Goal: Task Accomplishment & Management: Use online tool/utility

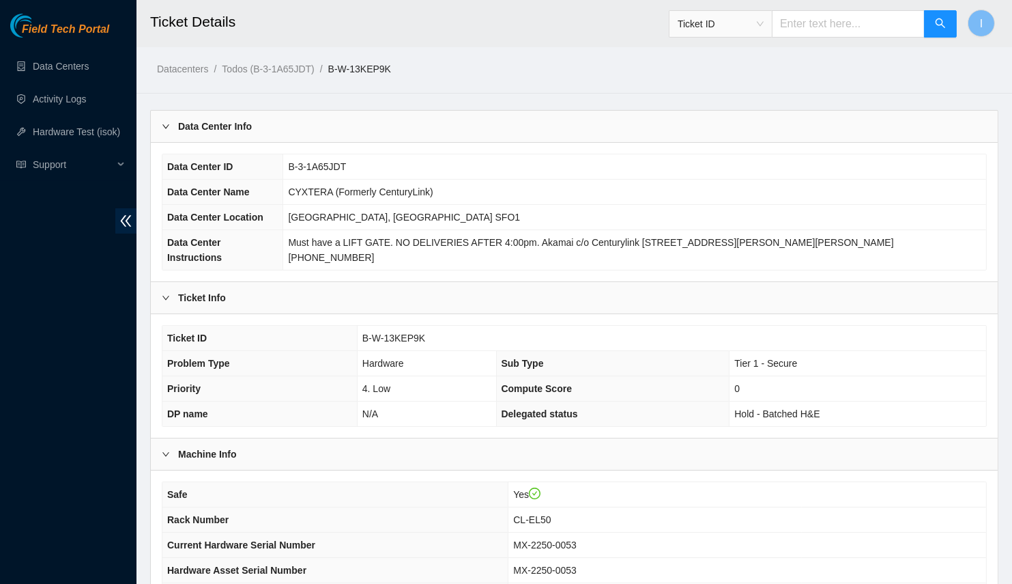
click at [223, 124] on b "Data Center Info" at bounding box center [215, 126] width 74 height 15
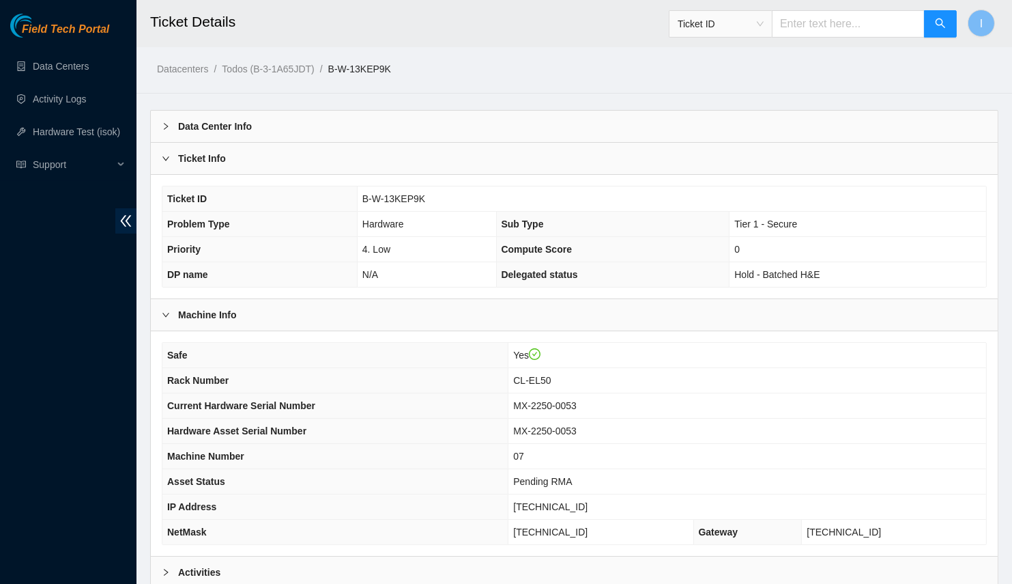
scroll to position [134, 0]
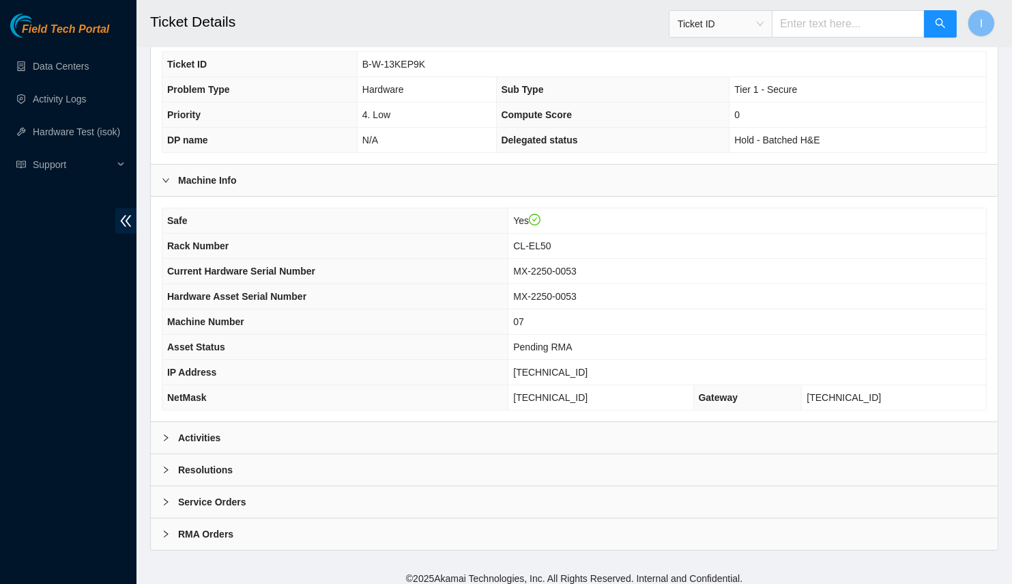
click at [237, 438] on div "Activities" at bounding box center [574, 437] width 847 height 31
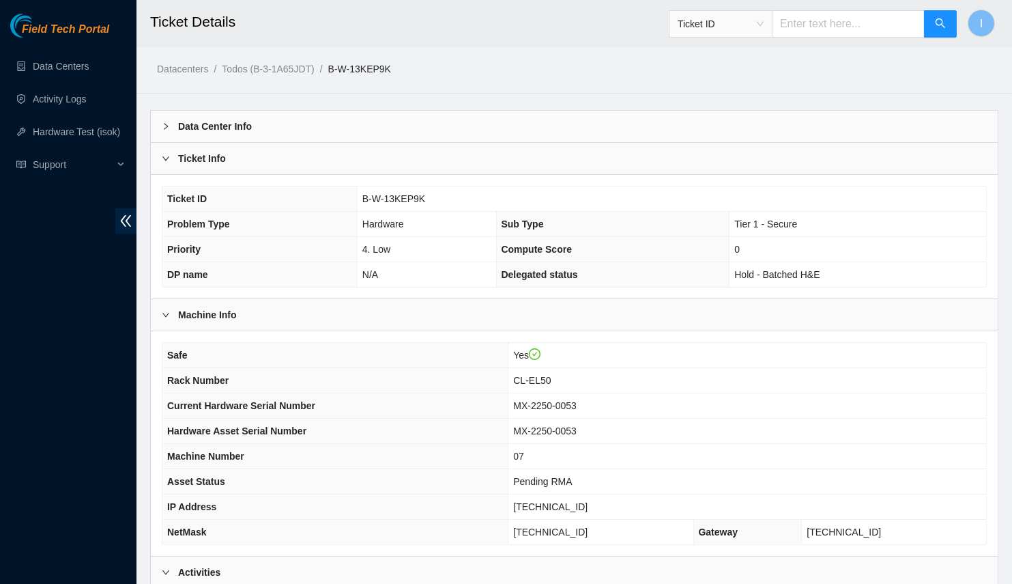
scroll to position [130, 0]
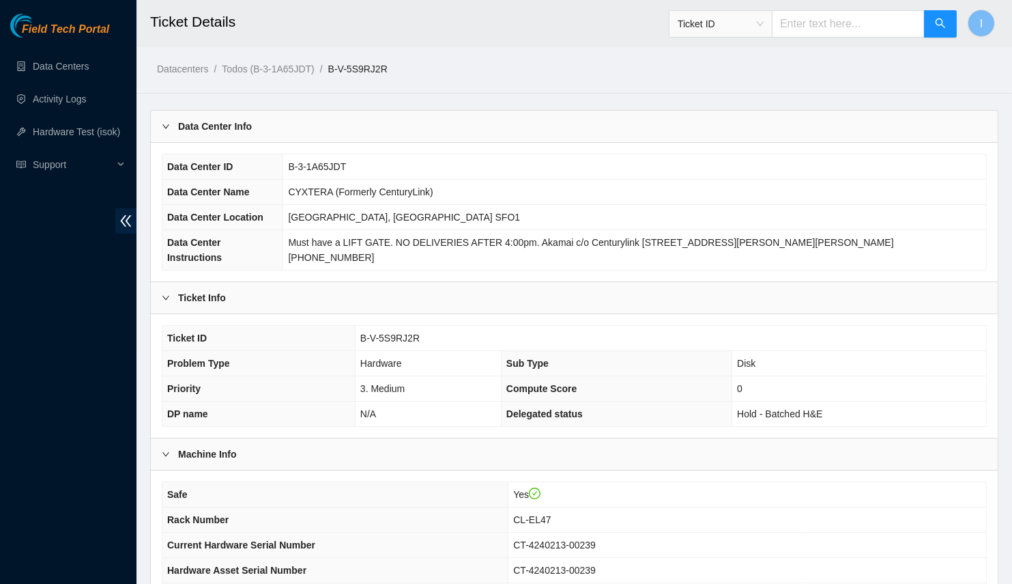
click at [256, 130] on div "Data Center Info" at bounding box center [574, 126] width 847 height 31
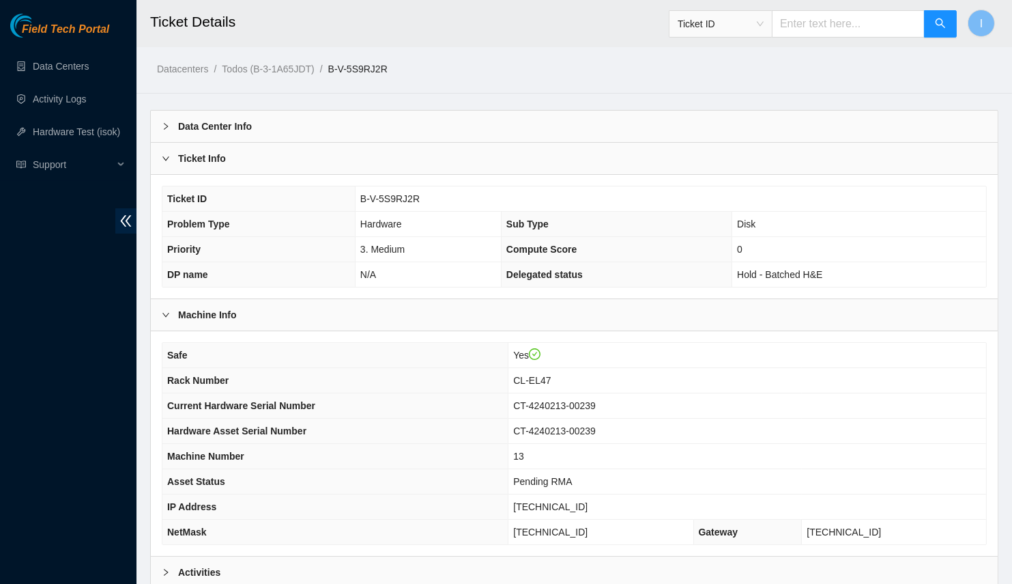
scroll to position [134, 0]
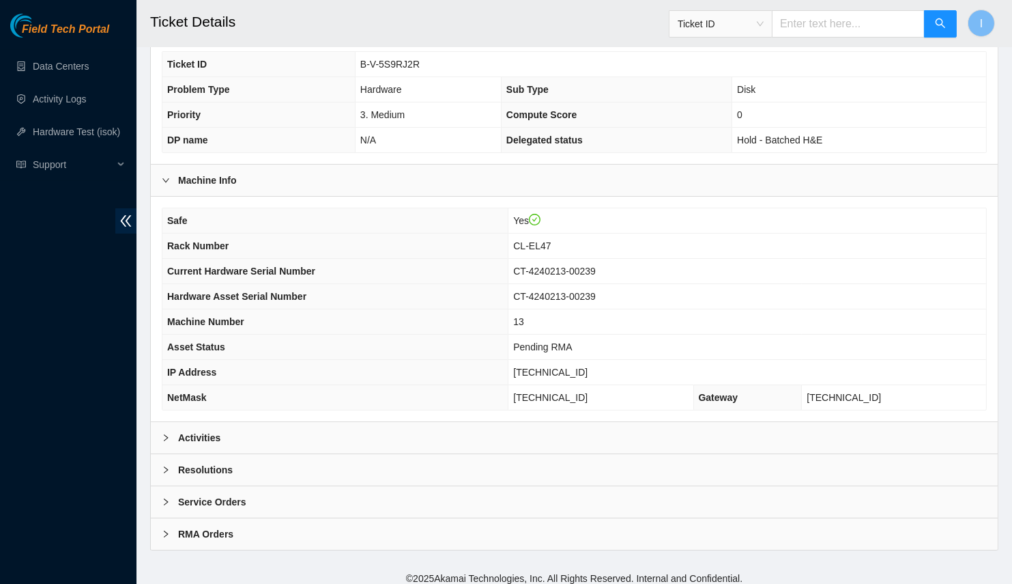
click at [337, 422] on div "Activities" at bounding box center [574, 437] width 847 height 31
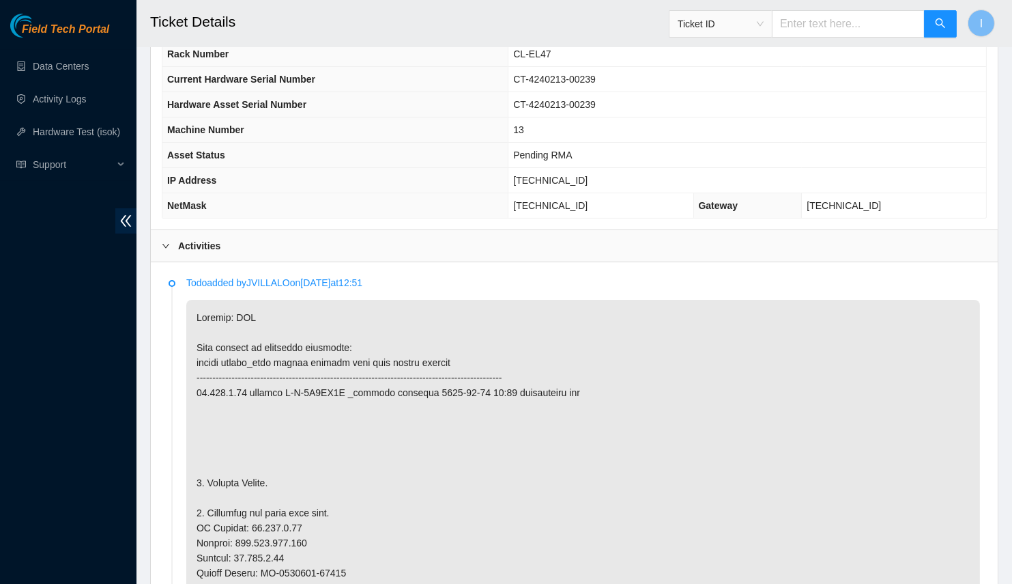
scroll to position [149, 0]
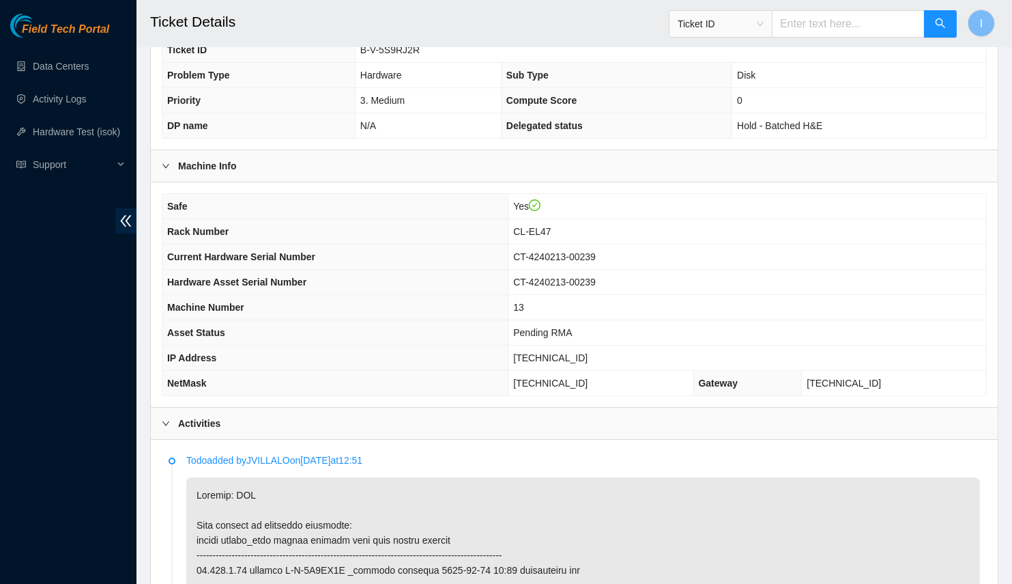
click at [857, 270] on td "CT-4240213-00239" at bounding box center [748, 282] width 478 height 25
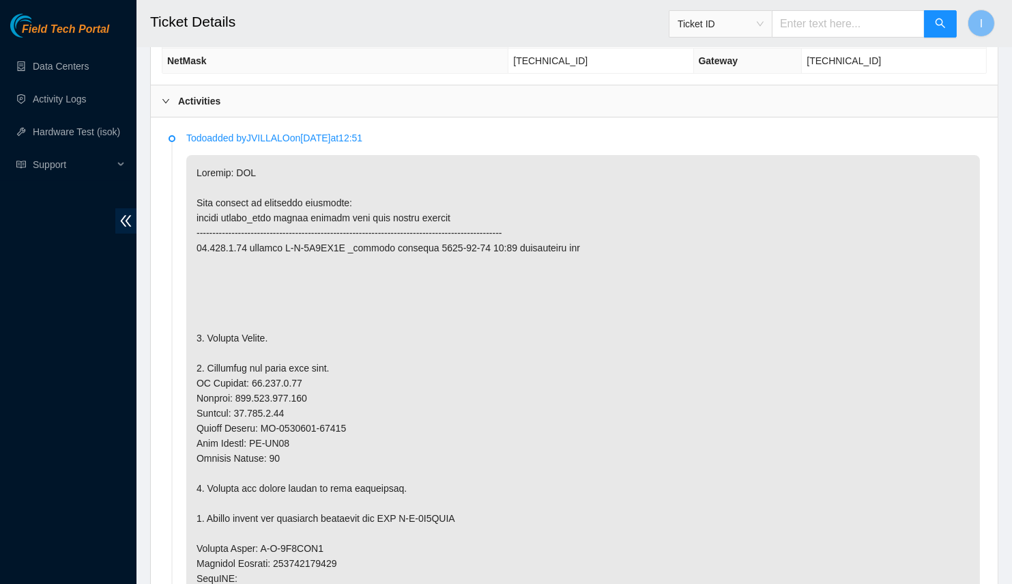
scroll to position [472, 0]
click at [328, 363] on p at bounding box center [583, 539] width 794 height 771
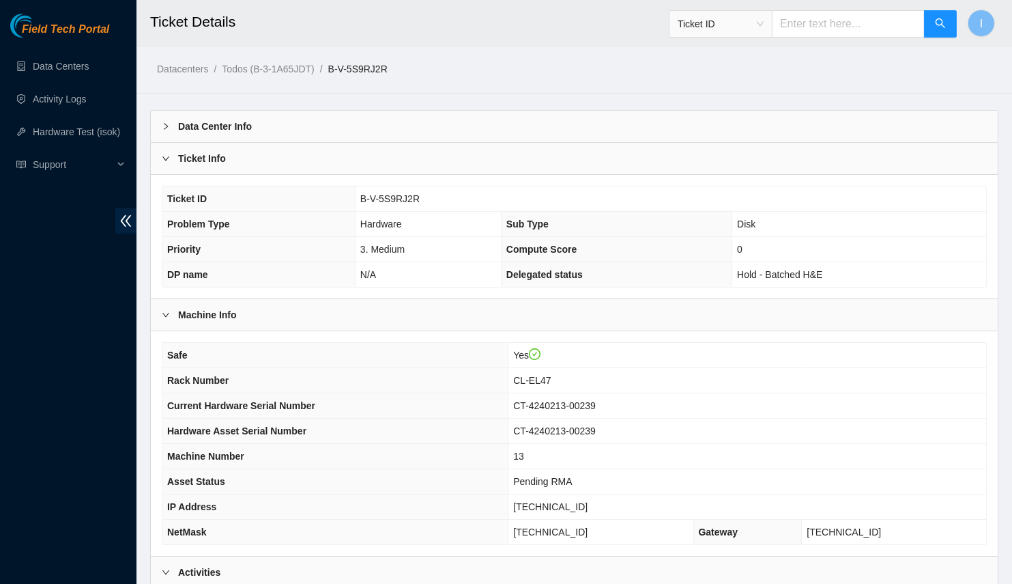
scroll to position [159, 0]
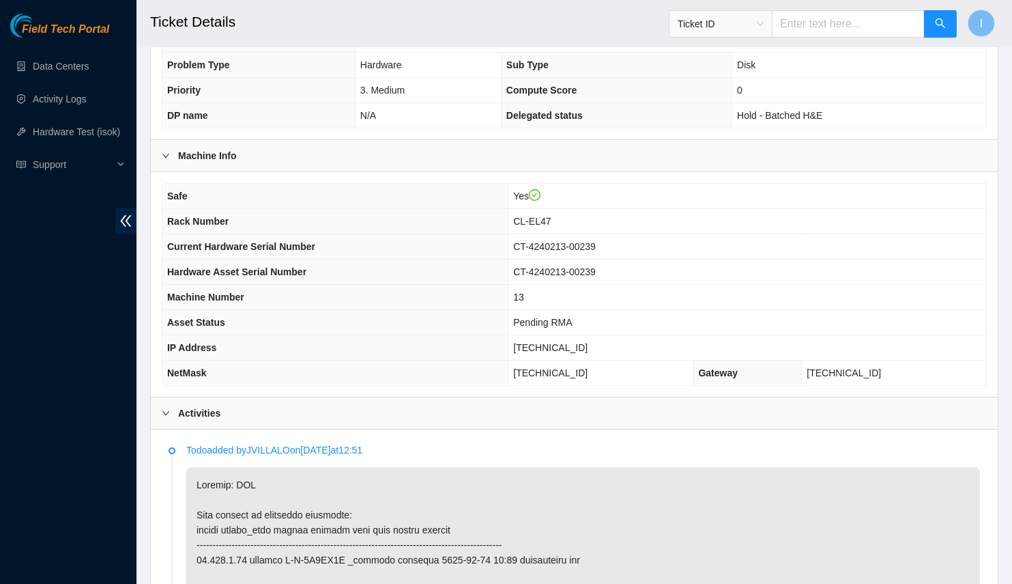
click at [585, 342] on span "[TECHNICAL_ID]" at bounding box center [550, 347] width 74 height 11
copy span "[TECHNICAL_ID]"
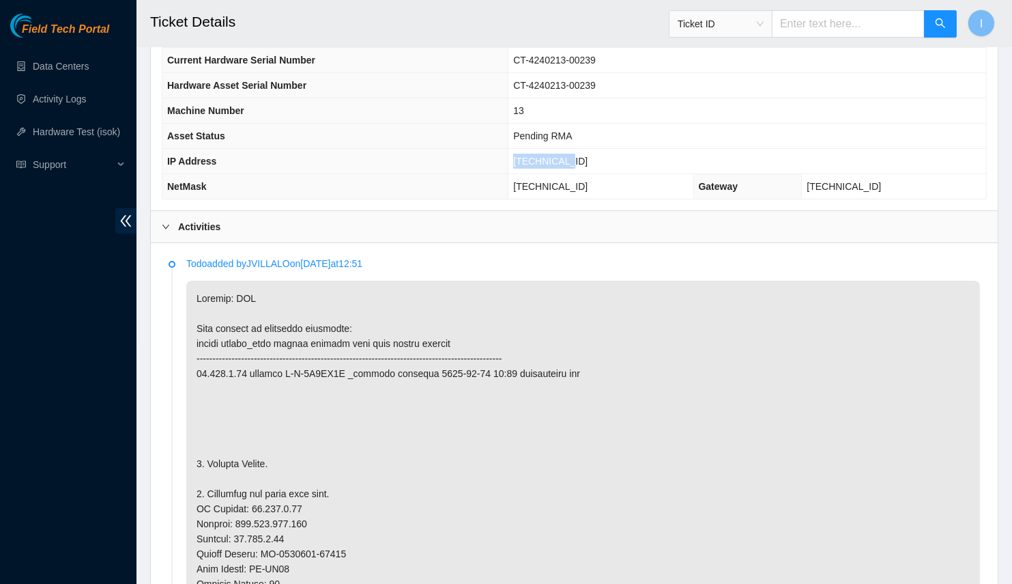
scroll to position [283, 0]
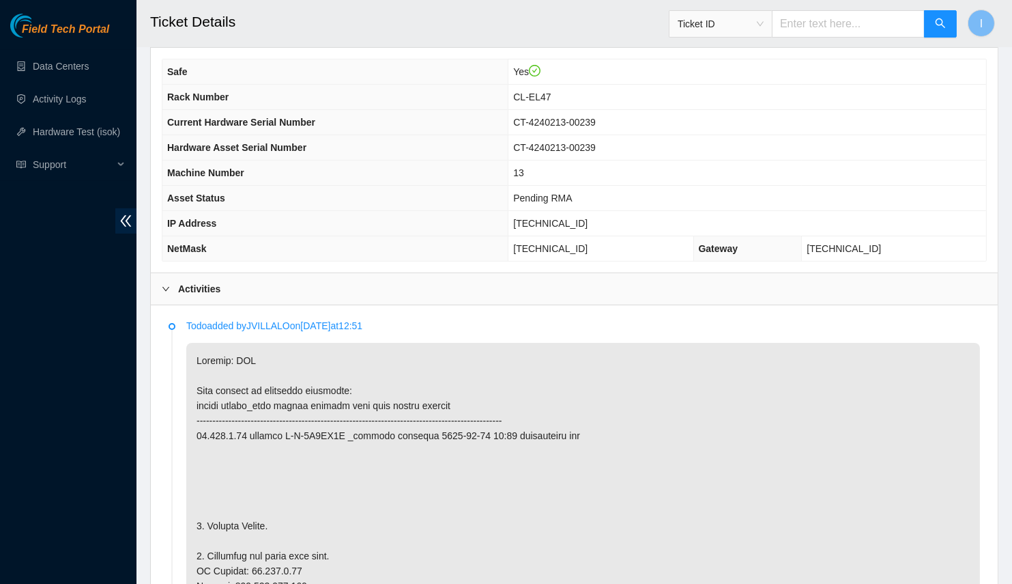
click at [573, 243] on span "255.255.255.192" at bounding box center [550, 248] width 74 height 11
click at [573, 243] on span "[TECHNICAL_ID]" at bounding box center [550, 248] width 74 height 11
copy span "[TECHNICAL_ID]"
click at [551, 91] on span "CL-EL47" at bounding box center [532, 96] width 38 height 11
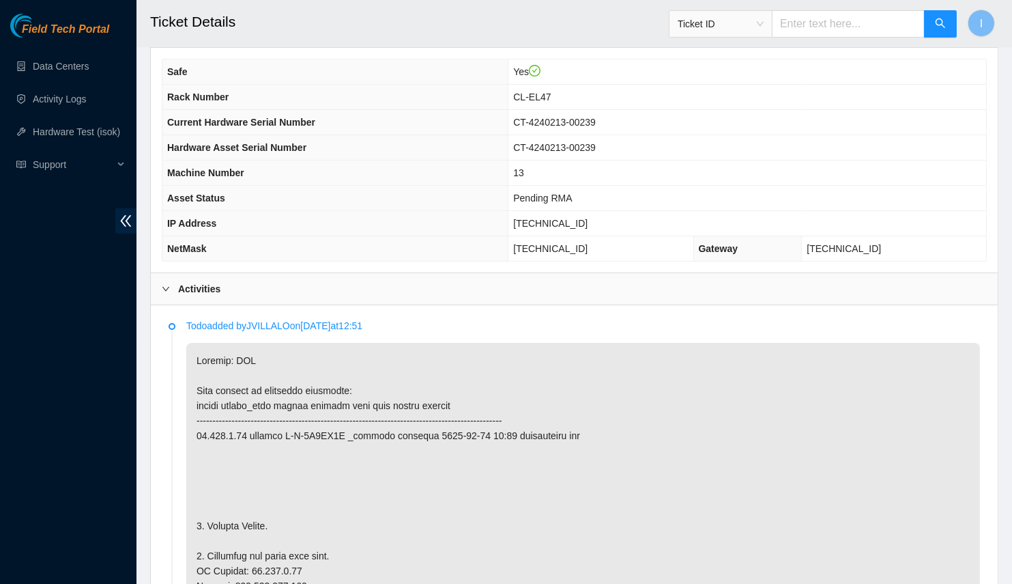
click at [551, 91] on span "CL-EL47" at bounding box center [532, 96] width 38 height 11
copy span "CL-EL47"
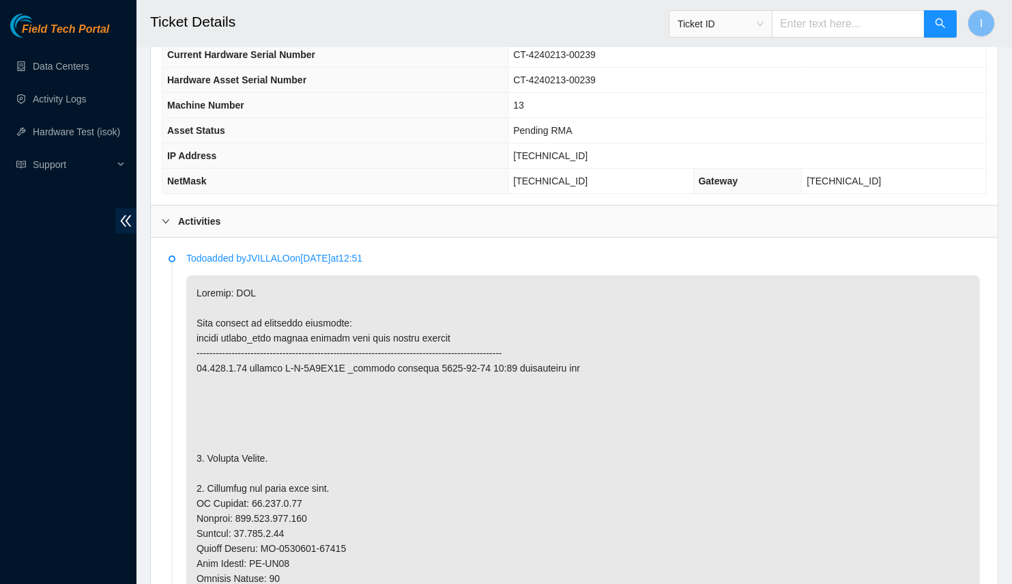
scroll to position [103, 0]
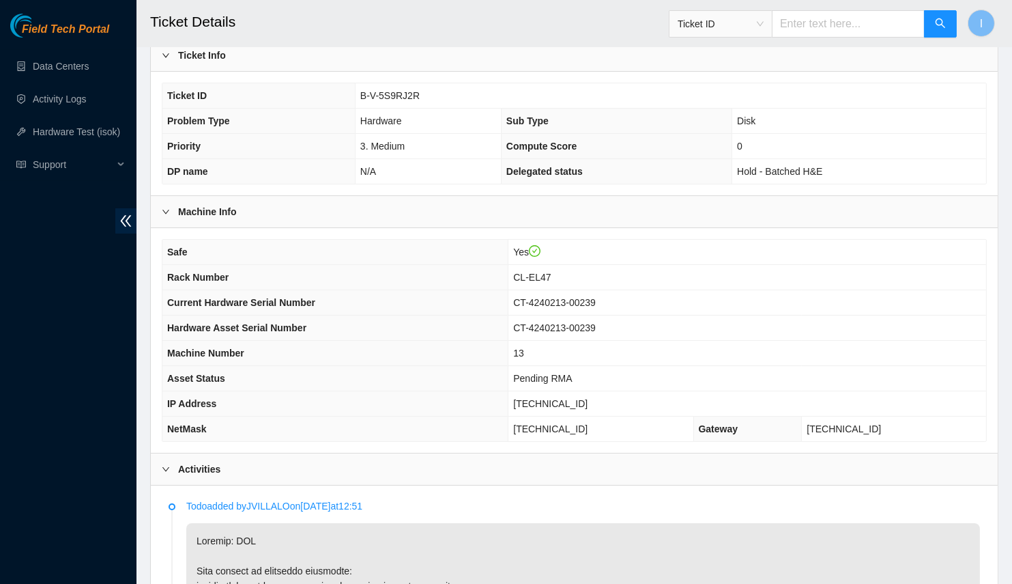
click at [608, 315] on td "CT-4240213-00239" at bounding box center [748, 327] width 478 height 25
copy span "CT-4240213-00239"
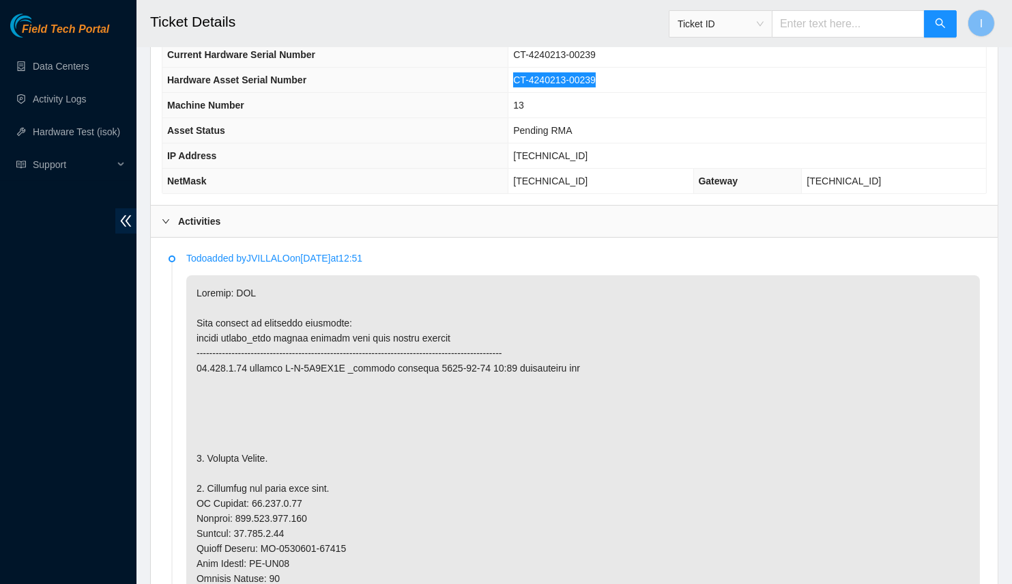
scroll to position [537, 0]
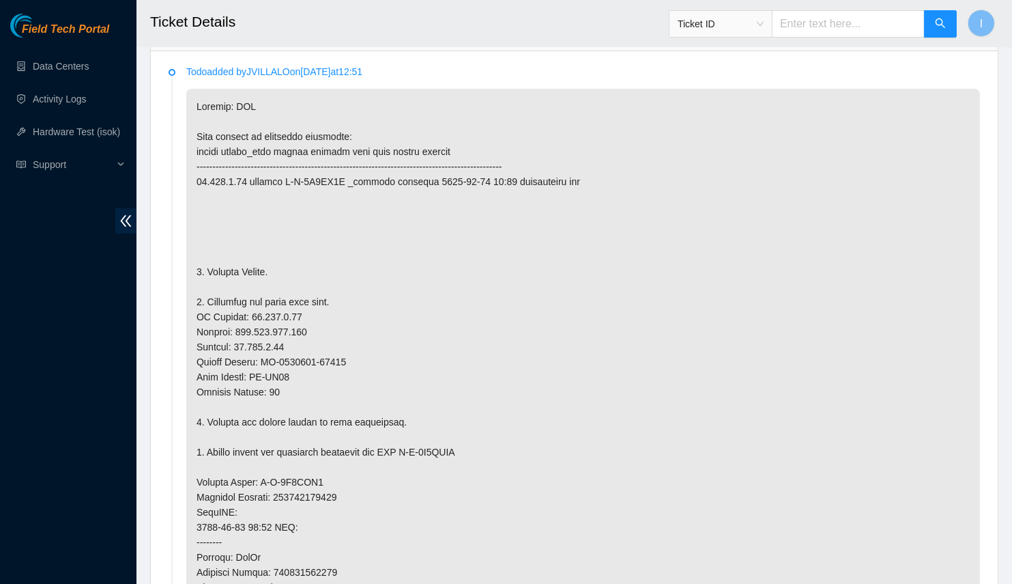
click at [301, 350] on p at bounding box center [583, 474] width 794 height 771
click at [312, 354] on p at bounding box center [583, 474] width 794 height 771
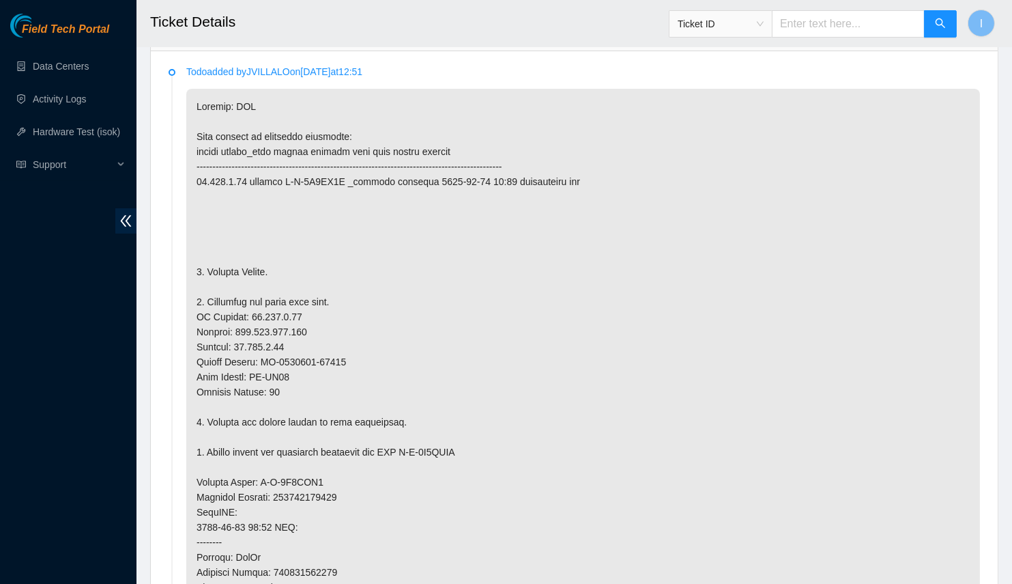
click at [345, 354] on p at bounding box center [583, 474] width 794 height 771
click at [331, 352] on p at bounding box center [583, 474] width 794 height 771
drag, startPoint x: 331, startPoint y: 352, endPoint x: 264, endPoint y: 353, distance: 66.9
click at [264, 353] on p at bounding box center [583, 474] width 794 height 771
copy p "CT-4240202-00396"
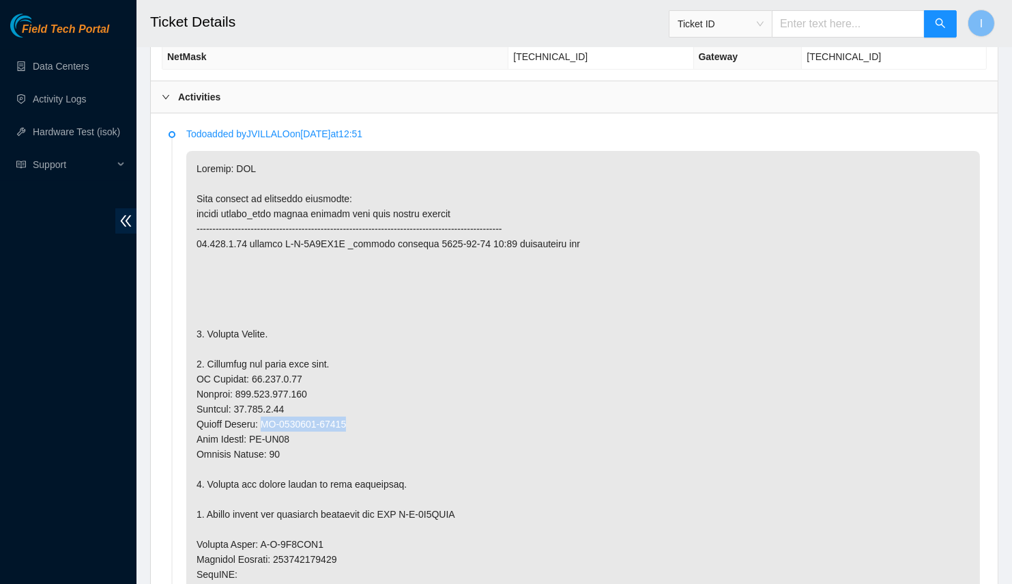
scroll to position [599, 0]
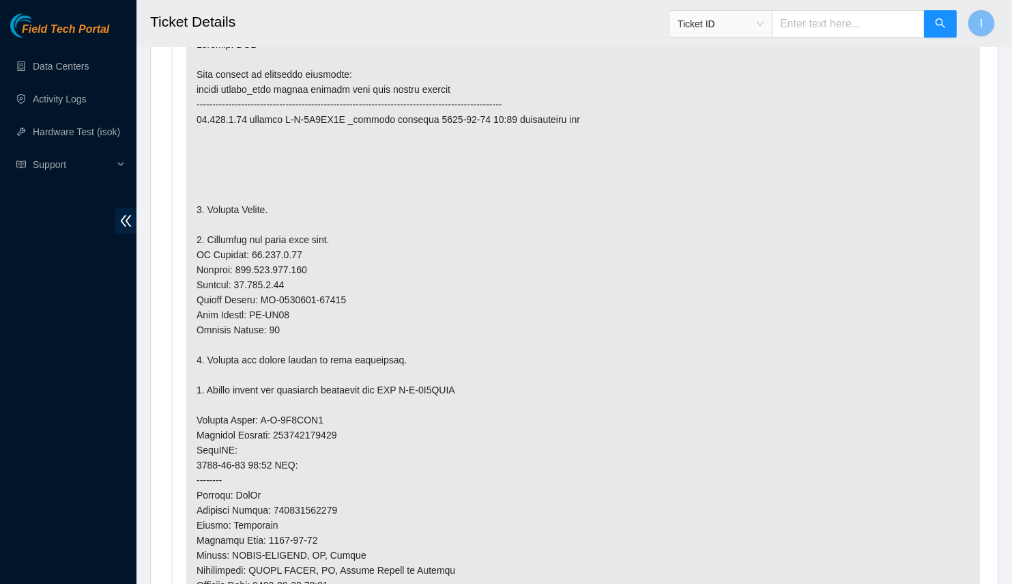
click at [285, 327] on p at bounding box center [583, 412] width 794 height 771
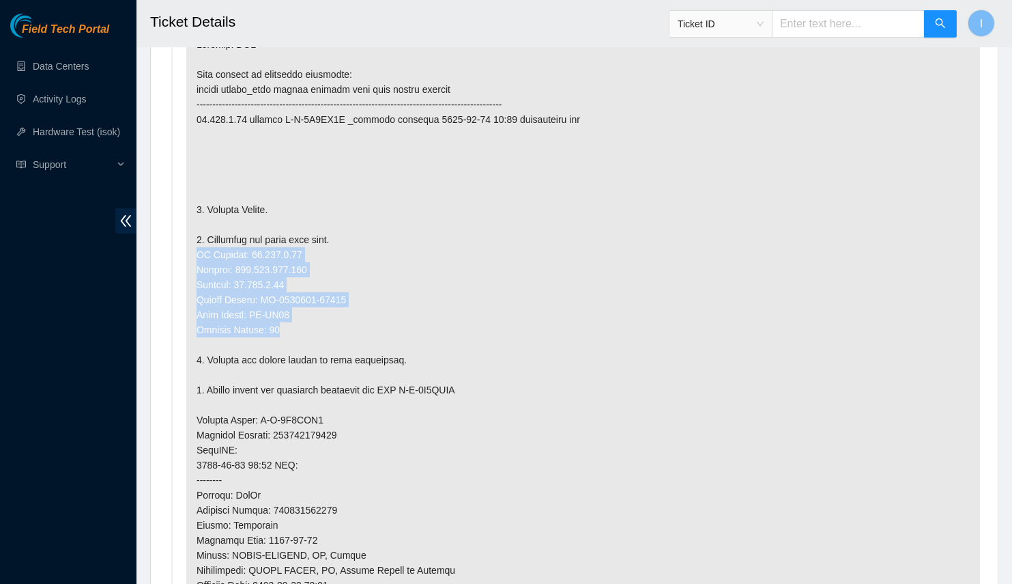
drag, startPoint x: 301, startPoint y: 328, endPoint x: 175, endPoint y: 243, distance: 151.9
click at [175, 243] on li "Todo added by JVILLALO on 2025-08-13 at 12:51" at bounding box center [575, 416] width 812 height 819
copy p "IP Address: 23.216.0.80 Netmask: 255.255.255.192 Gateway: 23.216.0.65 Serial Nu…"
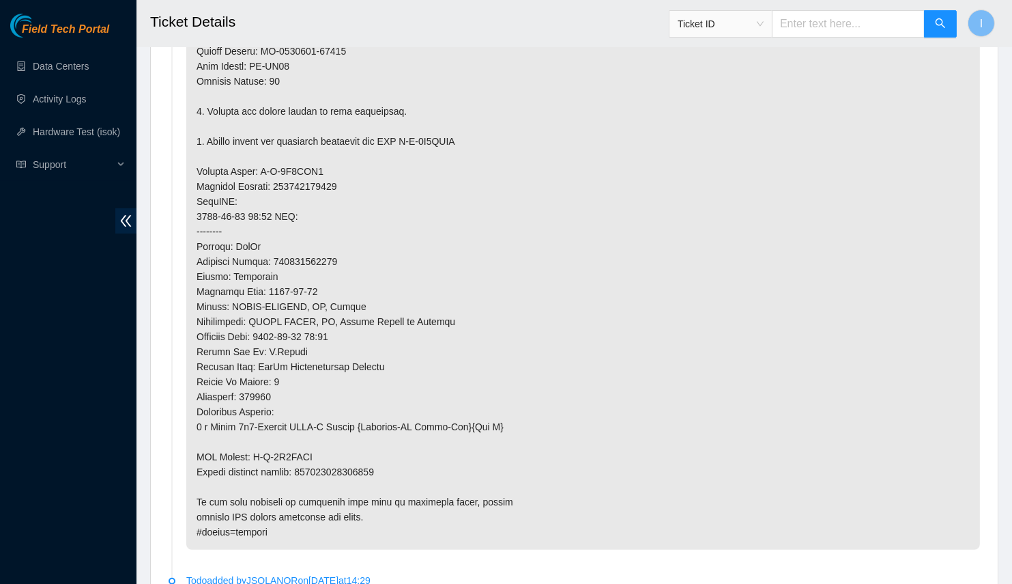
click at [347, 467] on p at bounding box center [583, 163] width 794 height 771
drag, startPoint x: 347, startPoint y: 467, endPoint x: 349, endPoint y: 456, distance: 11.0
click at [348, 467] on p at bounding box center [583, 163] width 794 height 771
copy p "093642900249860"
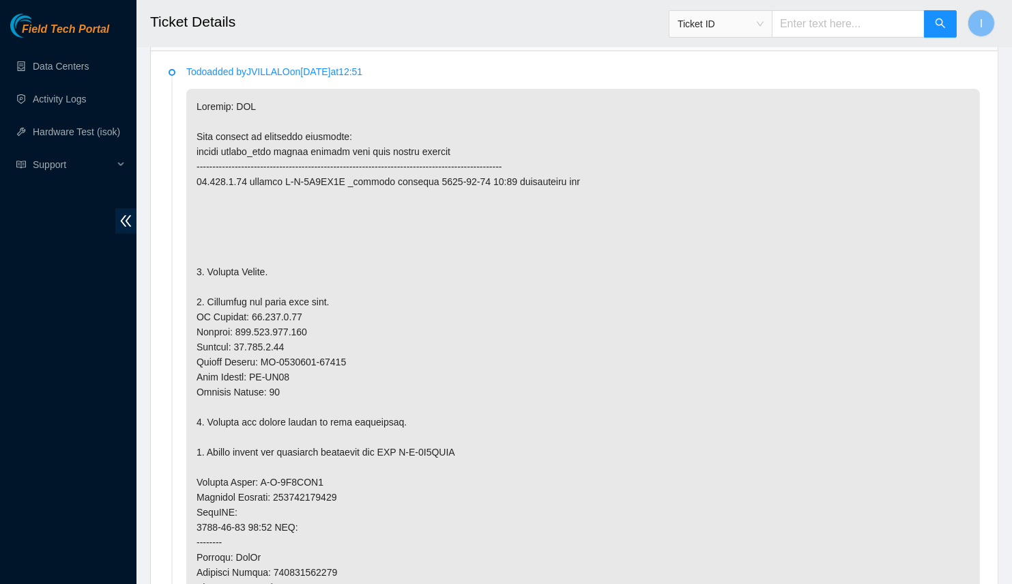
scroll to position [227, 0]
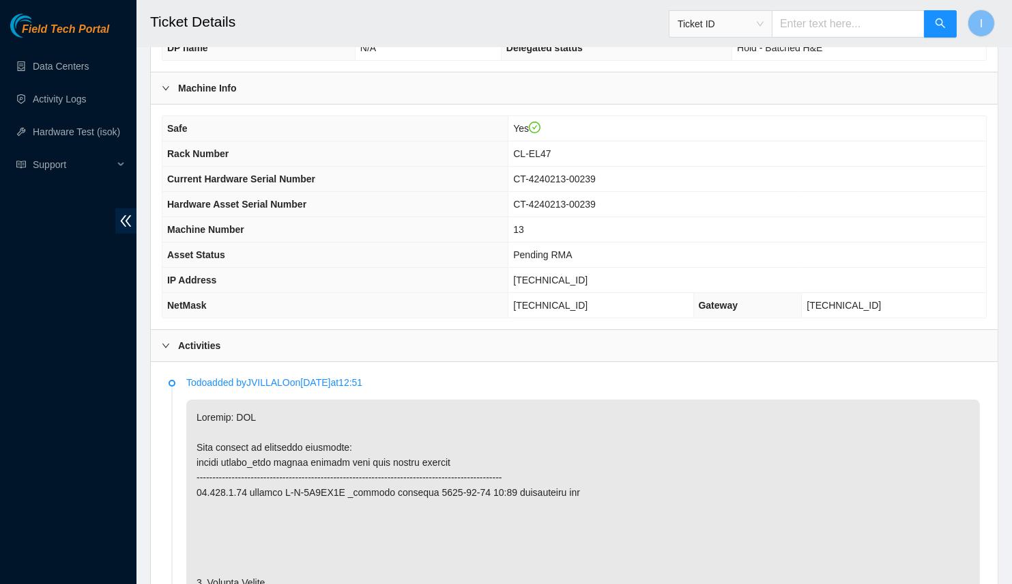
click at [570, 274] on span "23.216.0.80" at bounding box center [550, 279] width 74 height 11
copy span "23.216.0.80"
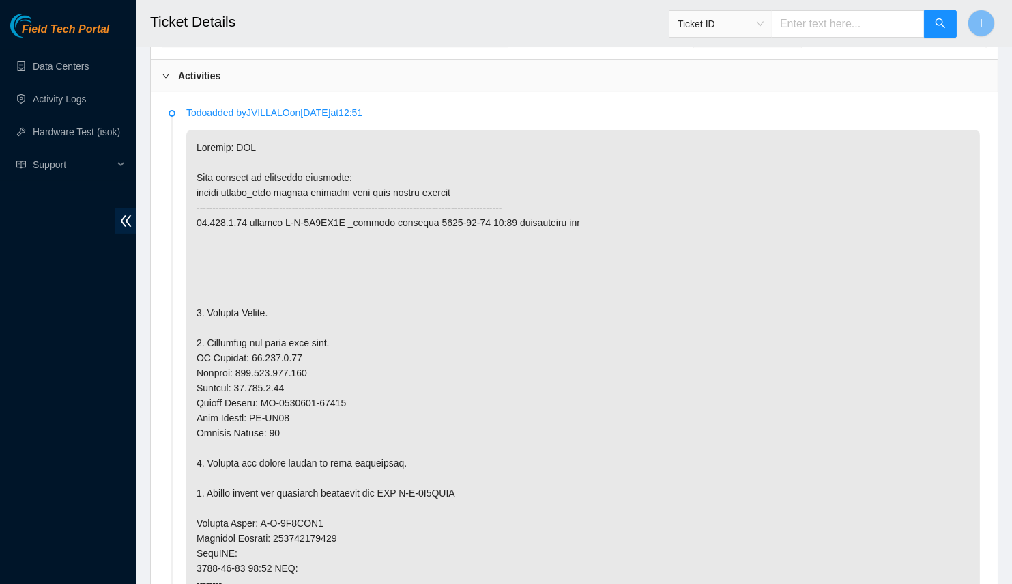
scroll to position [124, 0]
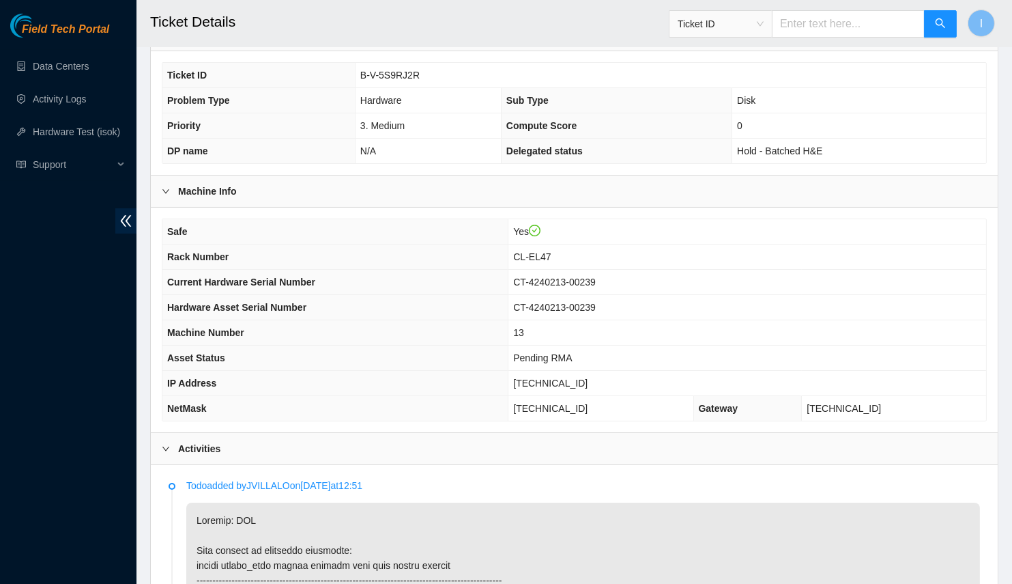
click at [576, 304] on span "CT-4240213-00239" at bounding box center [554, 307] width 83 height 11
copy span "CT-4240213-00239"
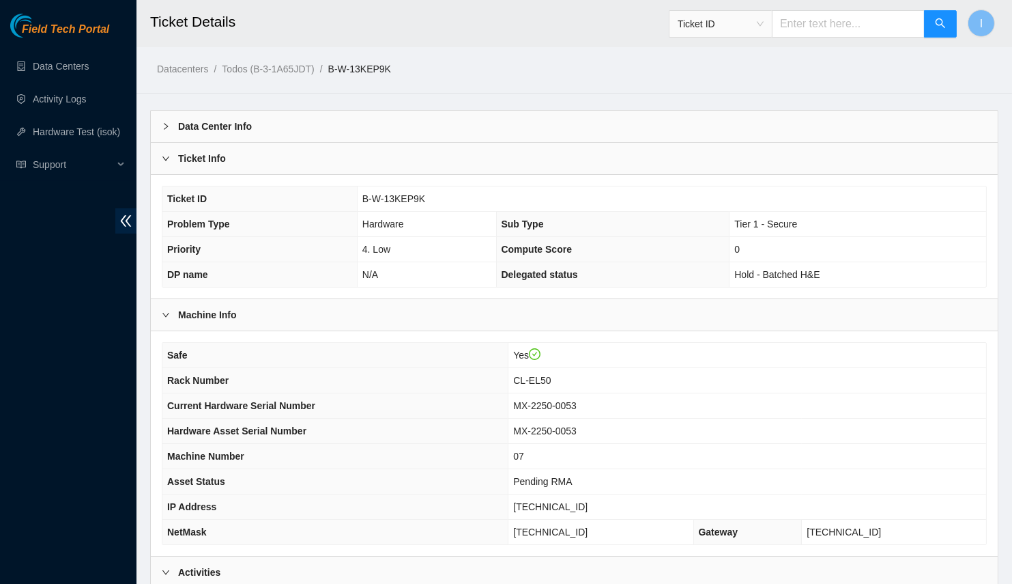
scroll to position [61, 0]
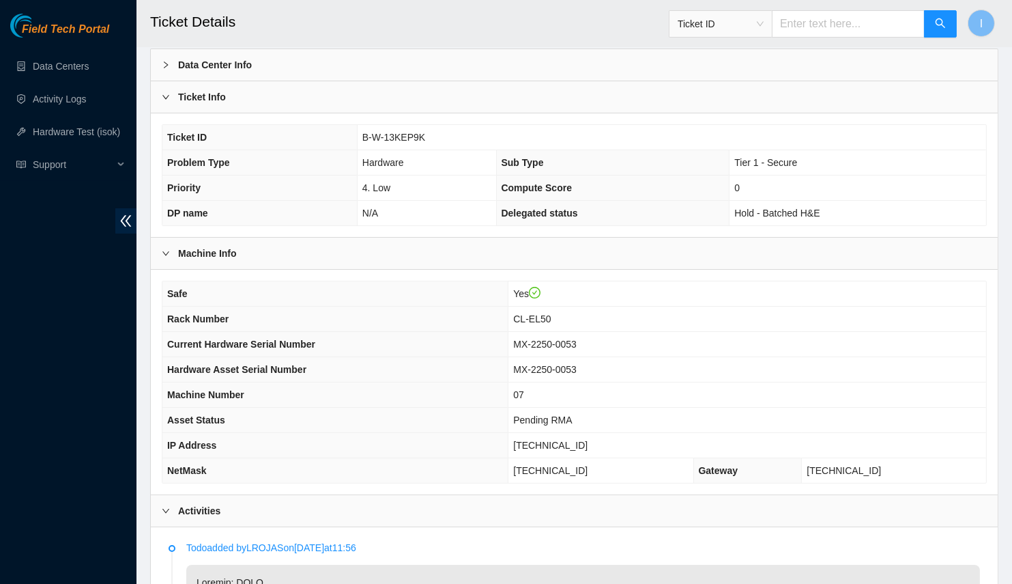
click at [570, 440] on span "[TECHNICAL_ID]" at bounding box center [550, 445] width 74 height 11
copy span "[TECHNICAL_ID]"
click at [560, 468] on span "255.255.255.192" at bounding box center [550, 470] width 74 height 11
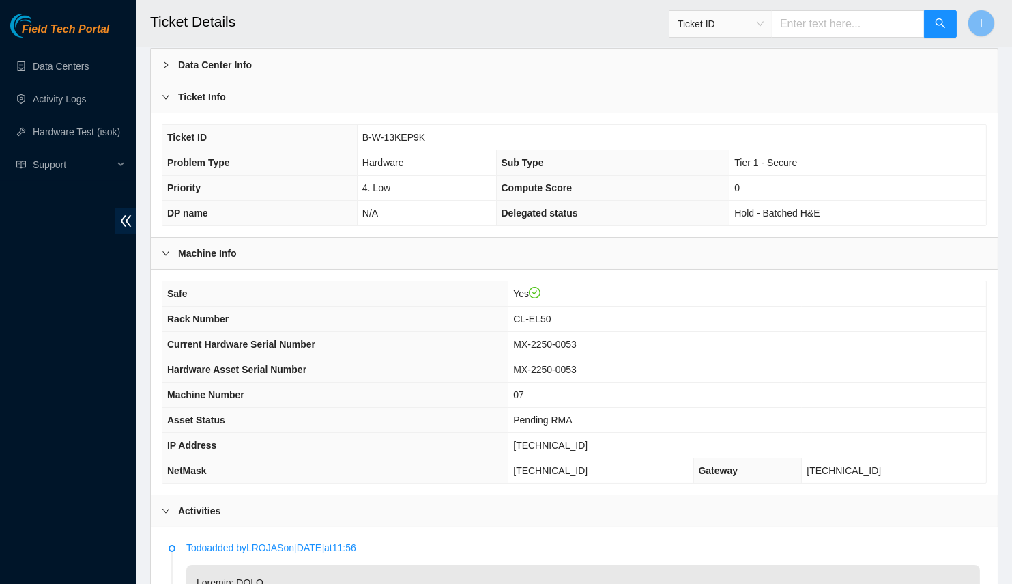
copy span "255.255.255.192"
click at [558, 307] on td "CL-EL50" at bounding box center [748, 319] width 478 height 25
click at [551, 313] on span "CL-EL50" at bounding box center [532, 318] width 38 height 11
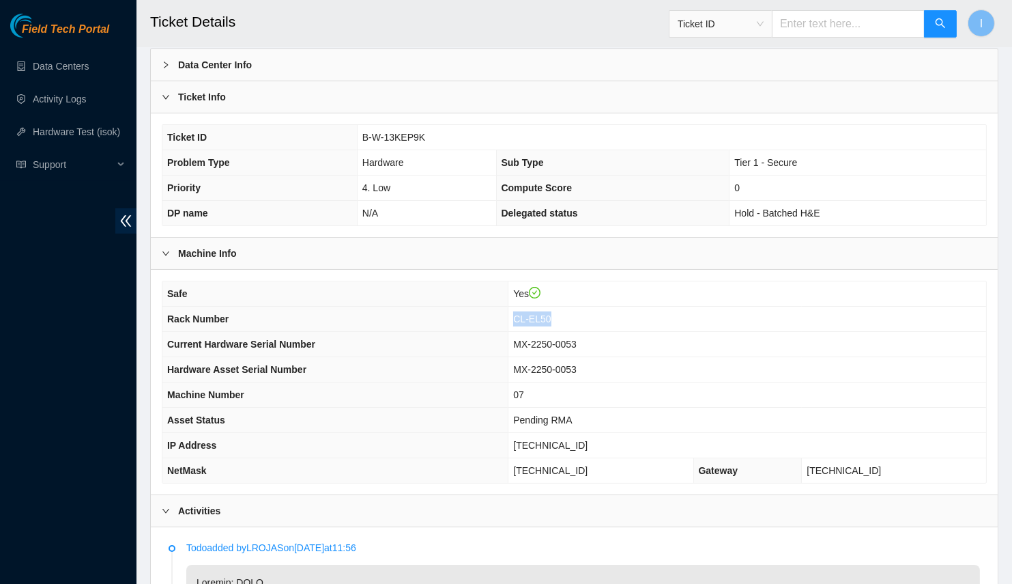
click at [551, 313] on span "CL-EL50" at bounding box center [532, 318] width 38 height 11
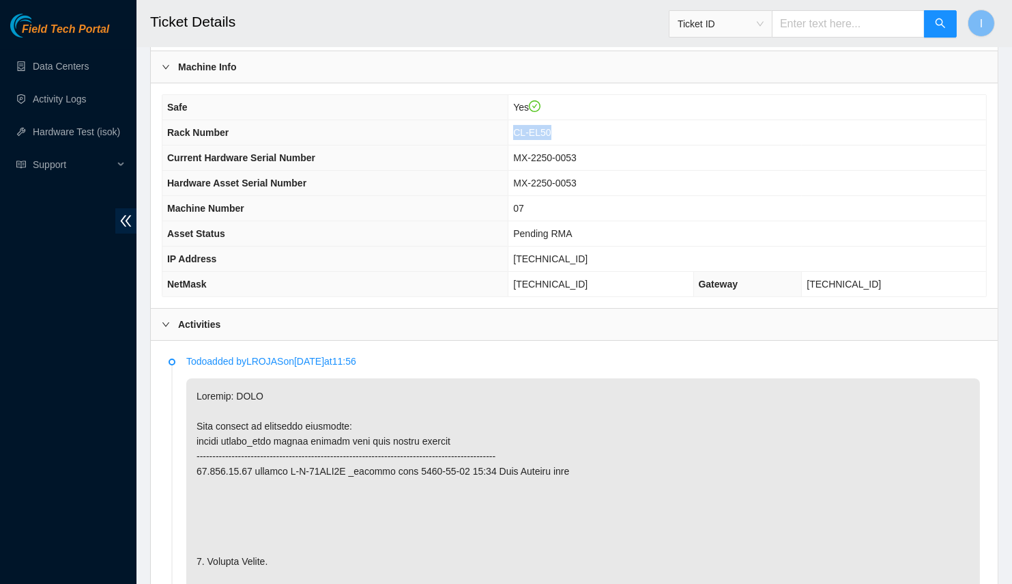
scroll to position [558, 0]
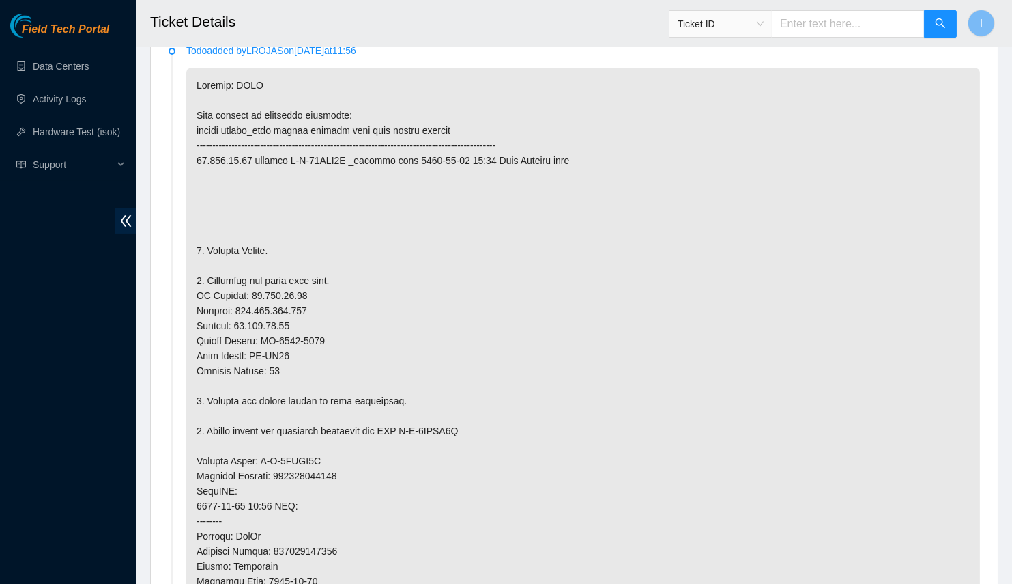
click at [429, 284] on p at bounding box center [583, 461] width 794 height 786
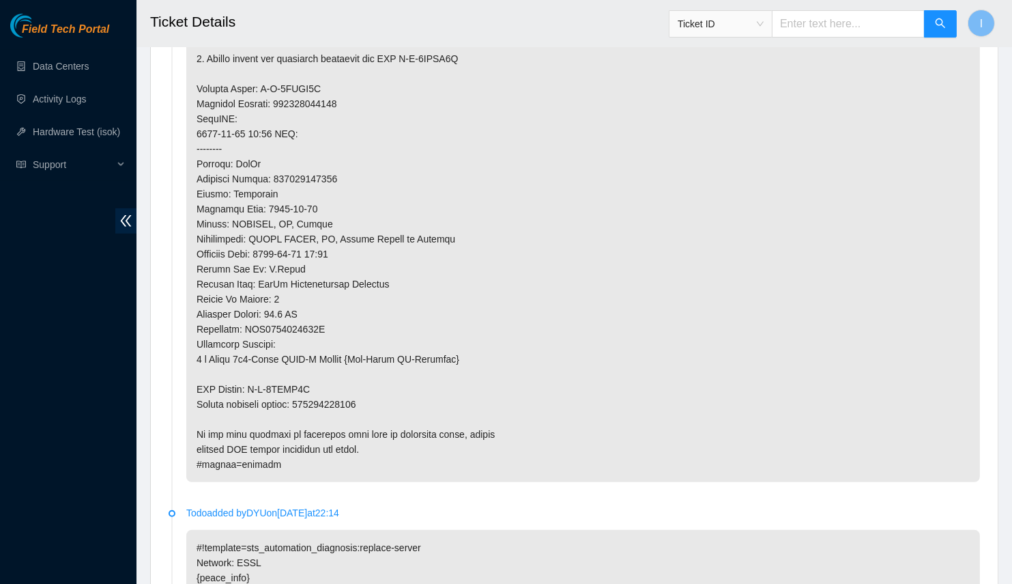
drag, startPoint x: 461, startPoint y: 85, endPoint x: 446, endPoint y: 103, distance: 23.4
click at [446, 103] on p at bounding box center [583, 89] width 794 height 786
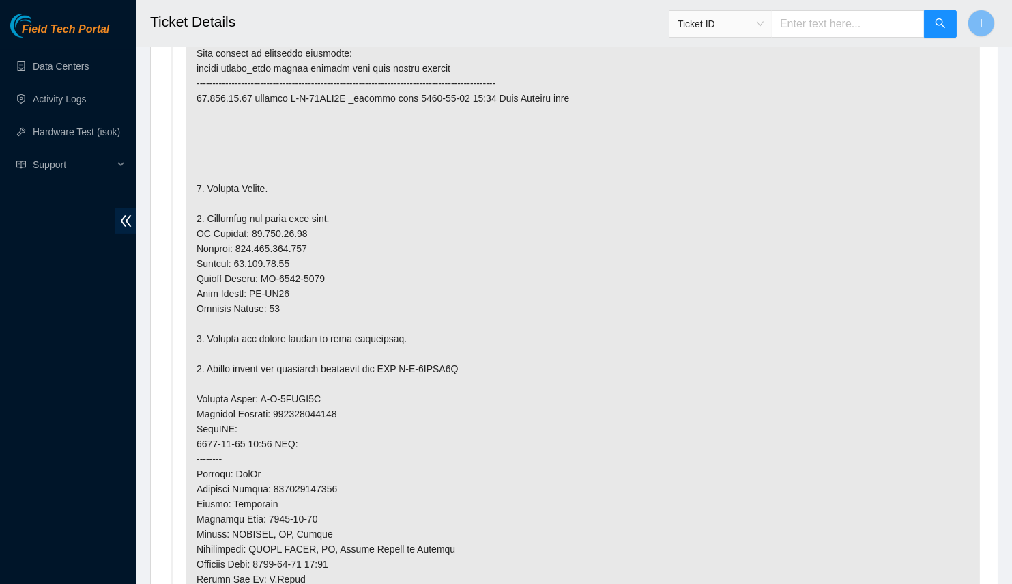
scroll to position [496, 0]
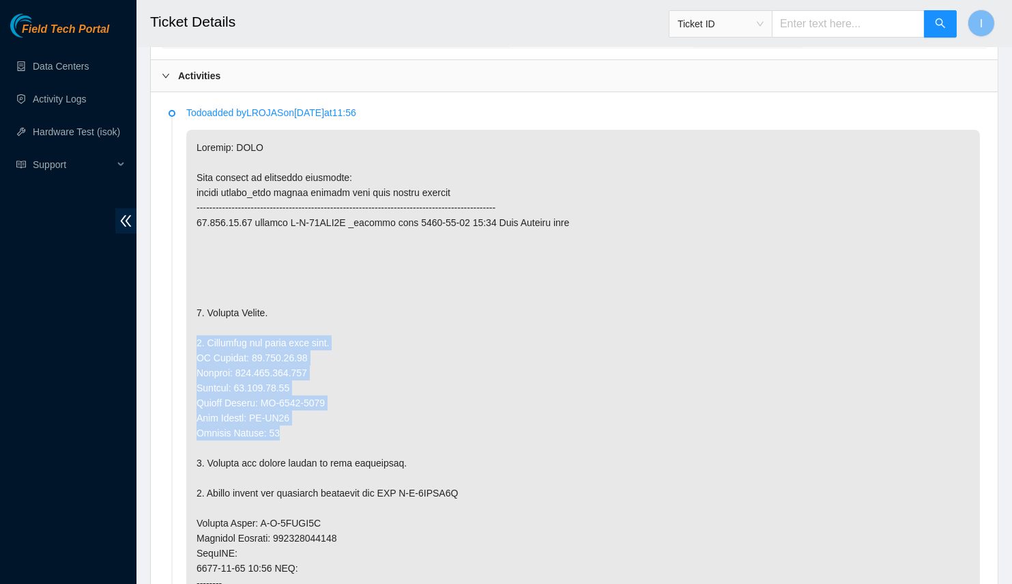
drag, startPoint x: 196, startPoint y: 332, endPoint x: 385, endPoint y: 430, distance: 213.1
click at [385, 430] on p at bounding box center [583, 523] width 794 height 786
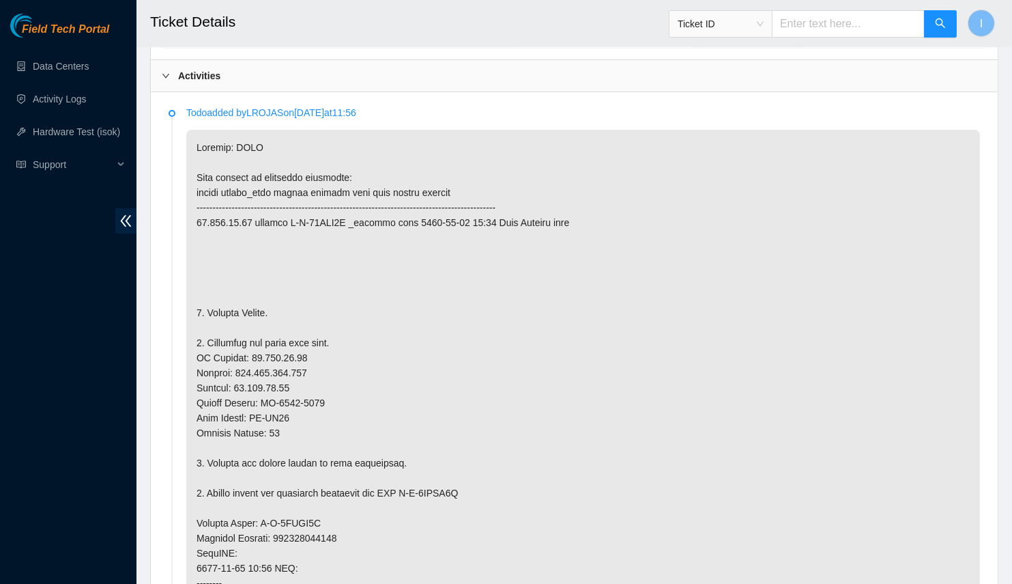
scroll to position [186, 0]
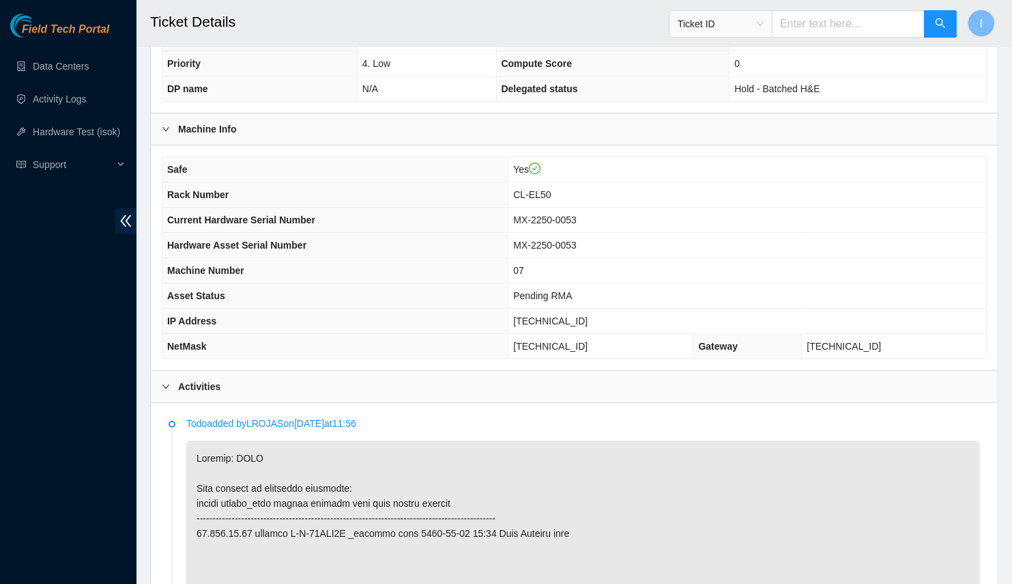
click at [575, 240] on span "MX-2250-0053" at bounding box center [544, 245] width 63 height 11
copy span "MX-2250-0053"
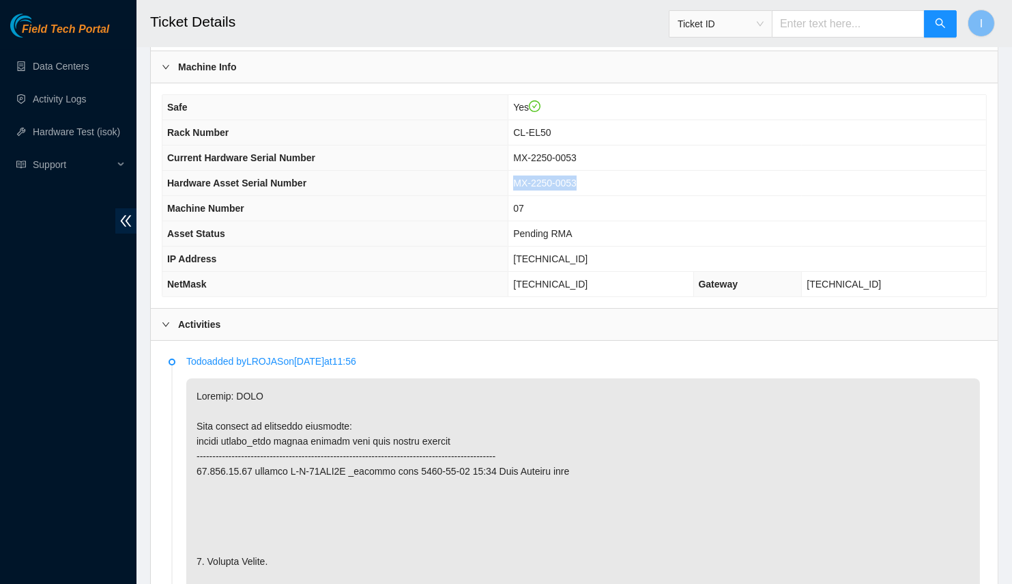
scroll to position [558, 0]
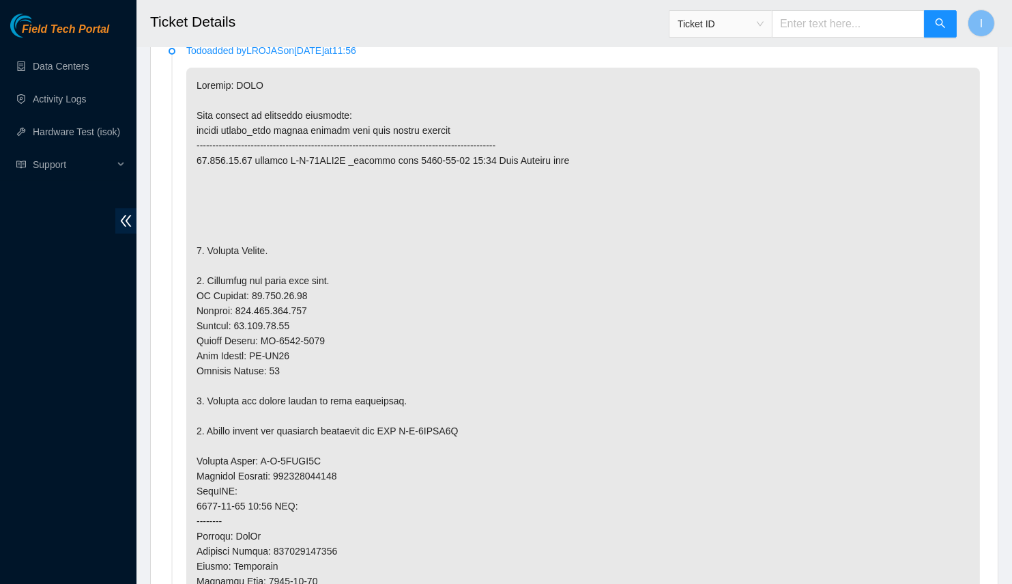
click at [277, 332] on p at bounding box center [583, 461] width 794 height 786
click at [281, 335] on p at bounding box center [583, 461] width 794 height 786
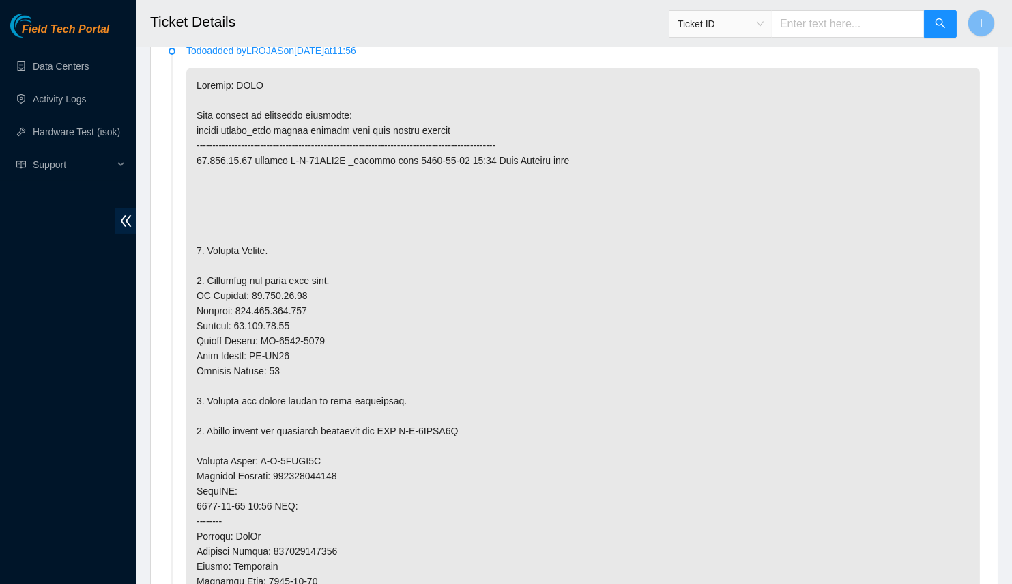
click at [304, 335] on p at bounding box center [583, 461] width 794 height 786
click at [324, 336] on p at bounding box center [583, 461] width 794 height 786
click at [315, 334] on p at bounding box center [583, 461] width 794 height 786
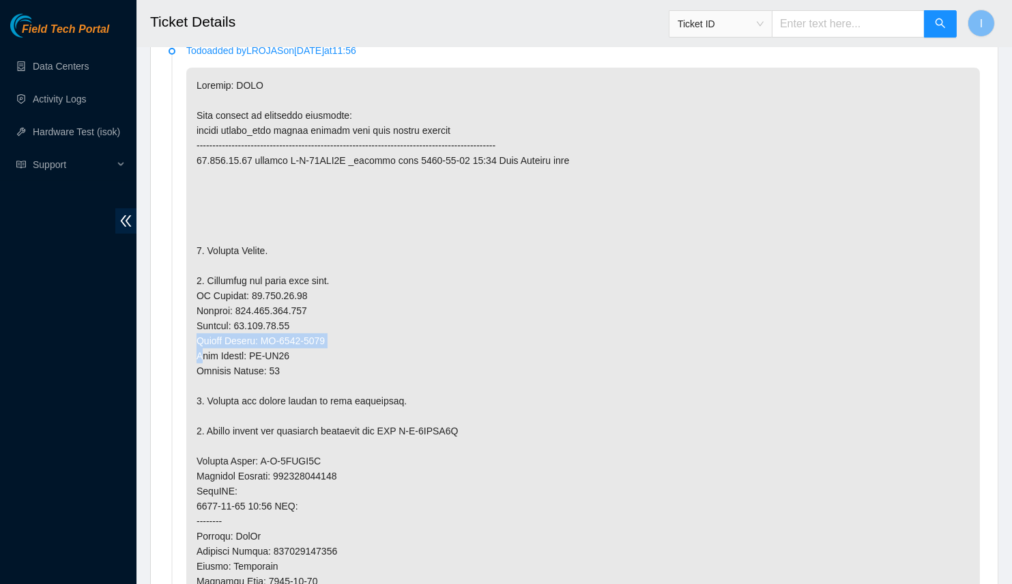
click at [331, 328] on p at bounding box center [583, 461] width 794 height 786
drag, startPoint x: 322, startPoint y: 334, endPoint x: 261, endPoint y: 336, distance: 61.5
click at [261, 336] on p at bounding box center [583, 461] width 794 height 786
copy p "MX-2230-0060"
click at [253, 363] on p at bounding box center [583, 461] width 794 height 786
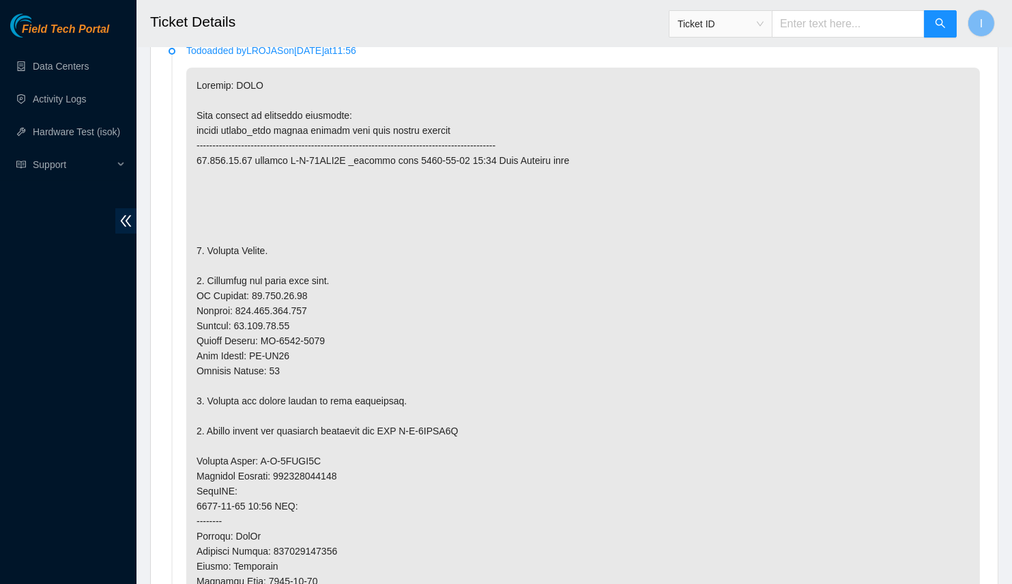
click at [195, 285] on p at bounding box center [583, 461] width 794 height 786
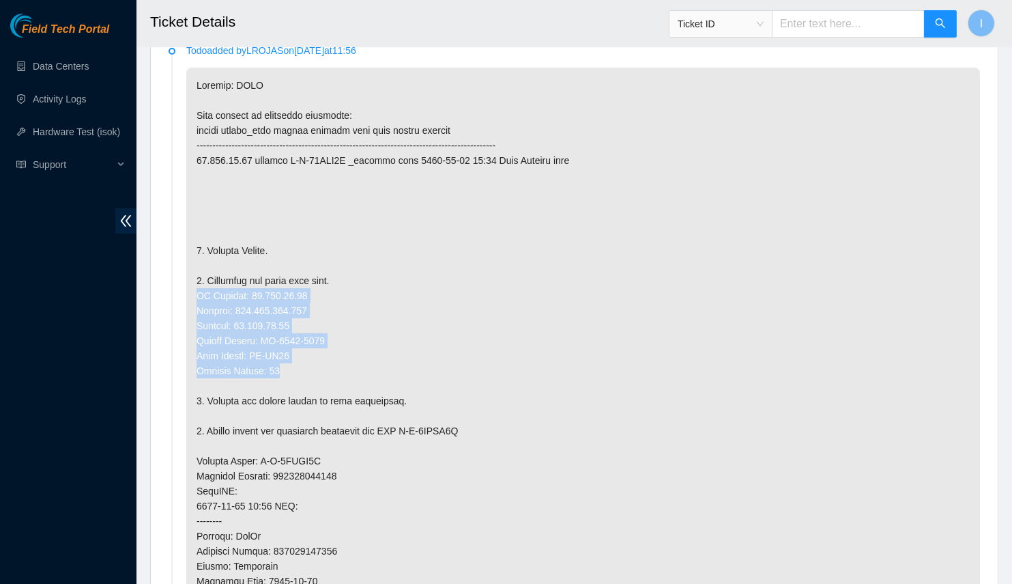
drag, startPoint x: 195, startPoint y: 285, endPoint x: 281, endPoint y: 363, distance: 117.0
click at [281, 363] on p at bounding box center [583, 461] width 794 height 786
click at [282, 365] on p at bounding box center [583, 461] width 794 height 786
drag, startPoint x: 292, startPoint y: 365, endPoint x: 185, endPoint y: 288, distance: 131.5
click at [185, 288] on li "Todo added by LROJAS on 2025-08-14 at 11:56" at bounding box center [575, 465] width 812 height 834
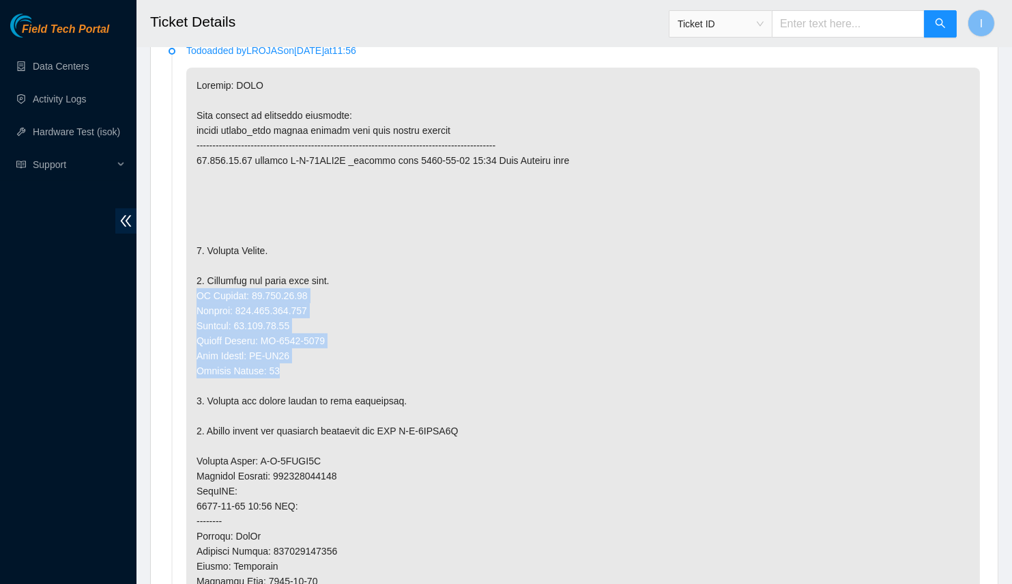
copy p "IP Address: 23.214.94.74 Netmask: 255.255.255.192 Gateway: 23.214.94.65 Serial …"
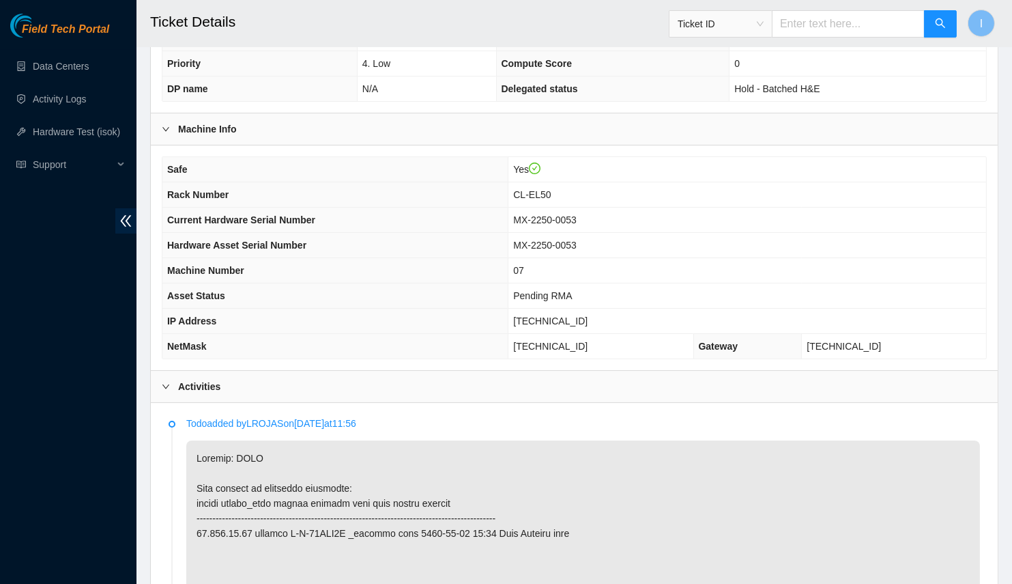
scroll to position [621, 0]
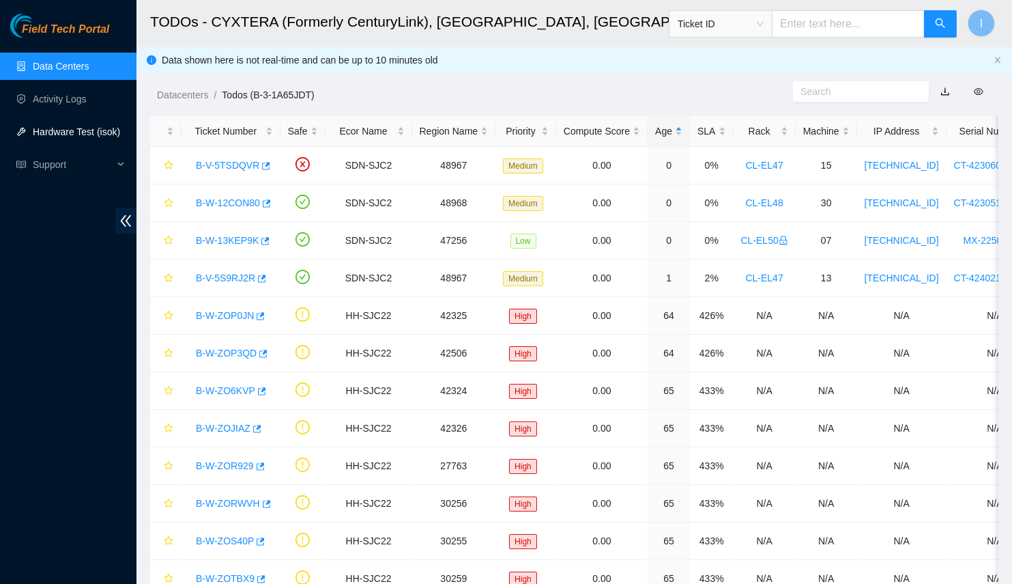
click at [88, 129] on link "Hardware Test (isok)" at bounding box center [76, 131] width 87 height 11
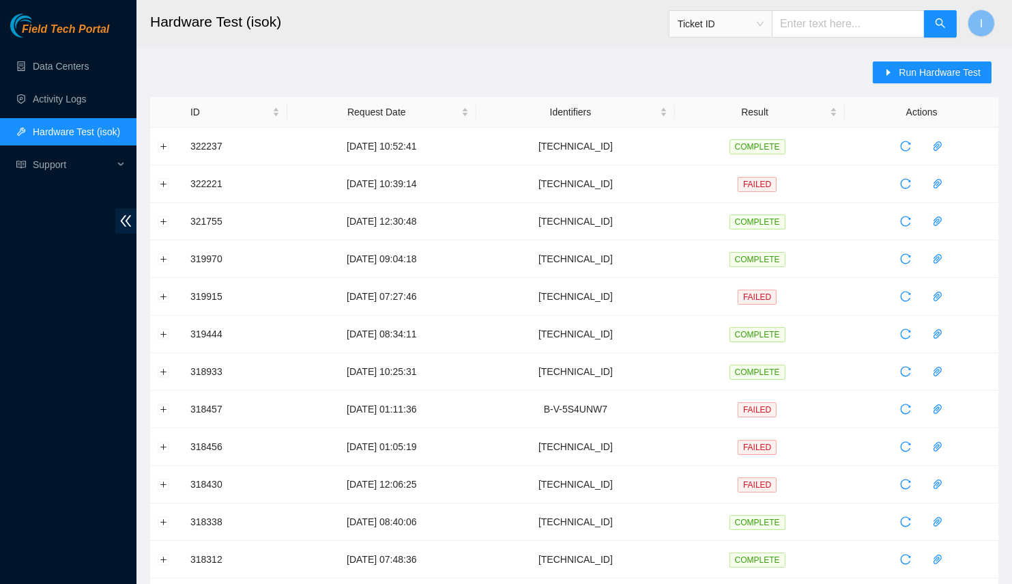
click at [889, 46] on header "Hardware Test (isok) Ticket ID I" at bounding box center [643, 23] width 1012 height 47
click at [899, 62] on button "Run Hardware Test" at bounding box center [932, 72] width 119 height 22
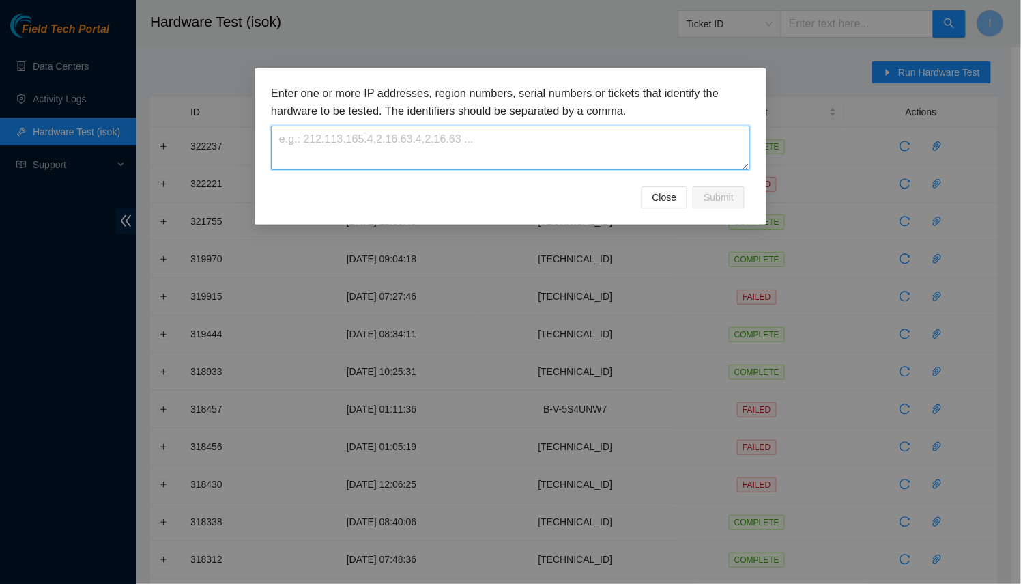
click at [456, 152] on textarea at bounding box center [510, 148] width 479 height 44
paste textarea "[TECHNICAL_ID]"
type textarea "[TECHNICAL_ID]"
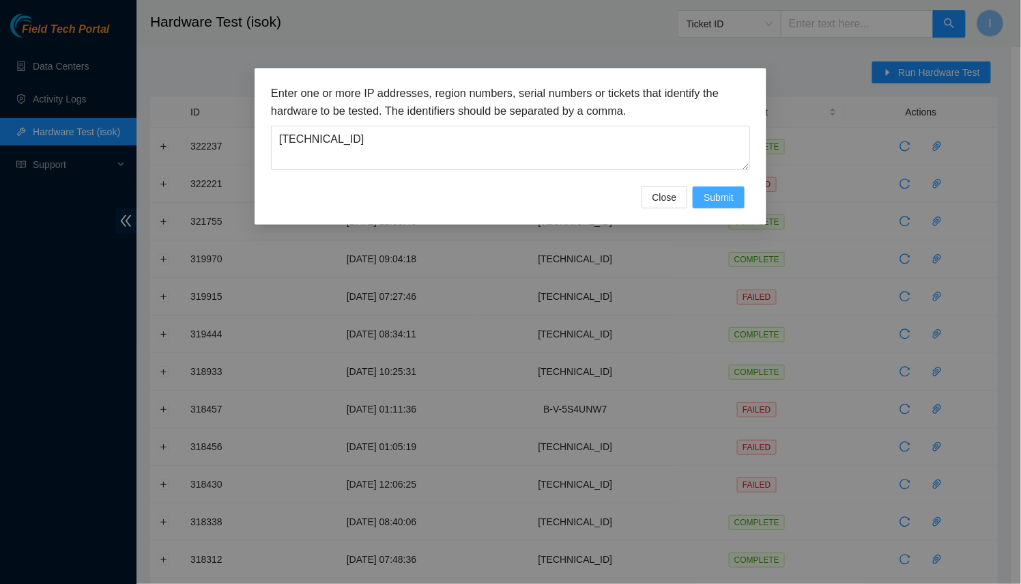
click at [741, 205] on button "Submit" at bounding box center [719, 197] width 52 height 22
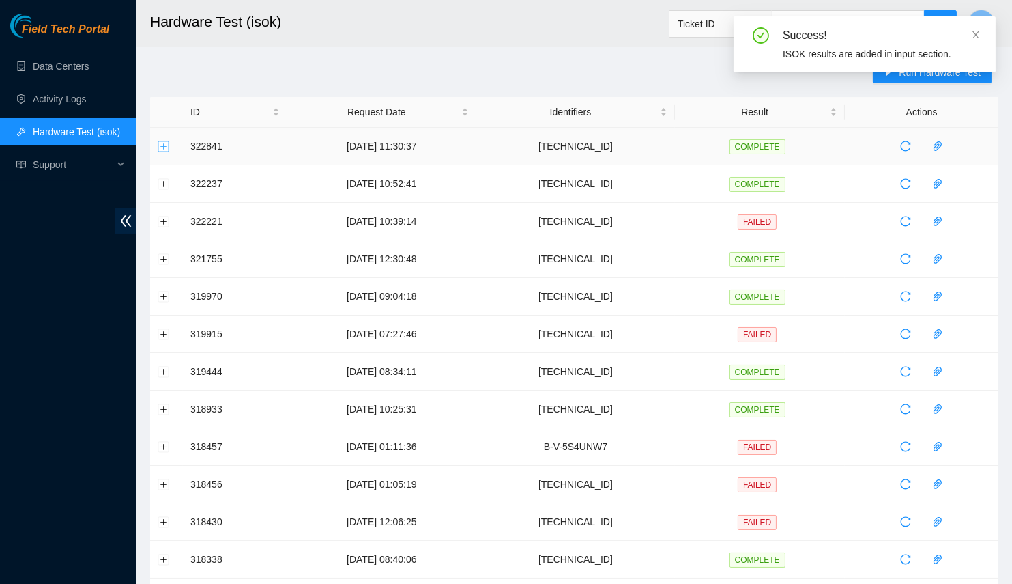
click at [160, 150] on button "Expand row" at bounding box center [163, 146] width 11 height 11
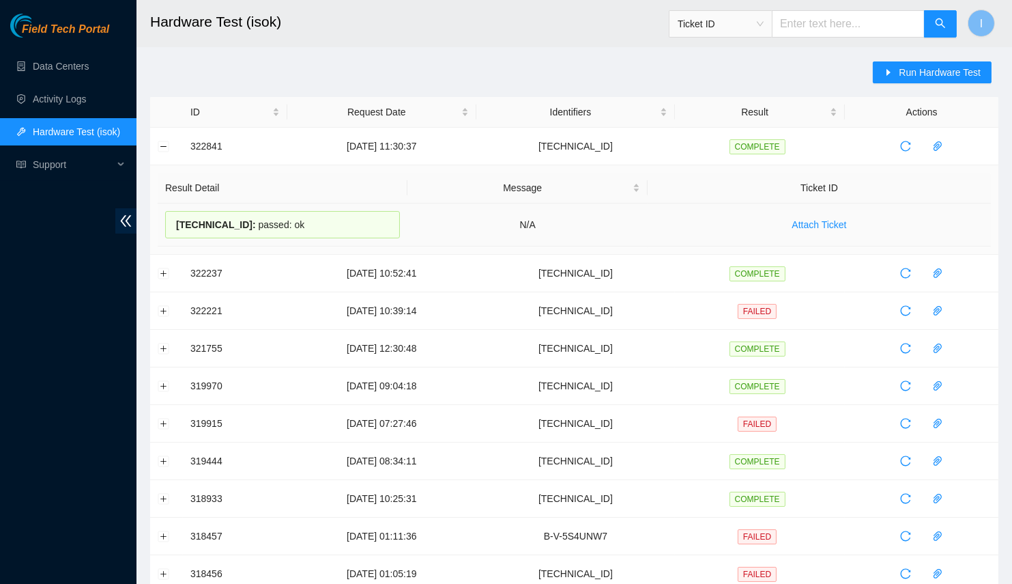
click at [197, 225] on span "23.216.0.80 :" at bounding box center [216, 224] width 80 height 11
click at [199, 222] on span "23.216.0.80 :" at bounding box center [216, 224] width 80 height 11
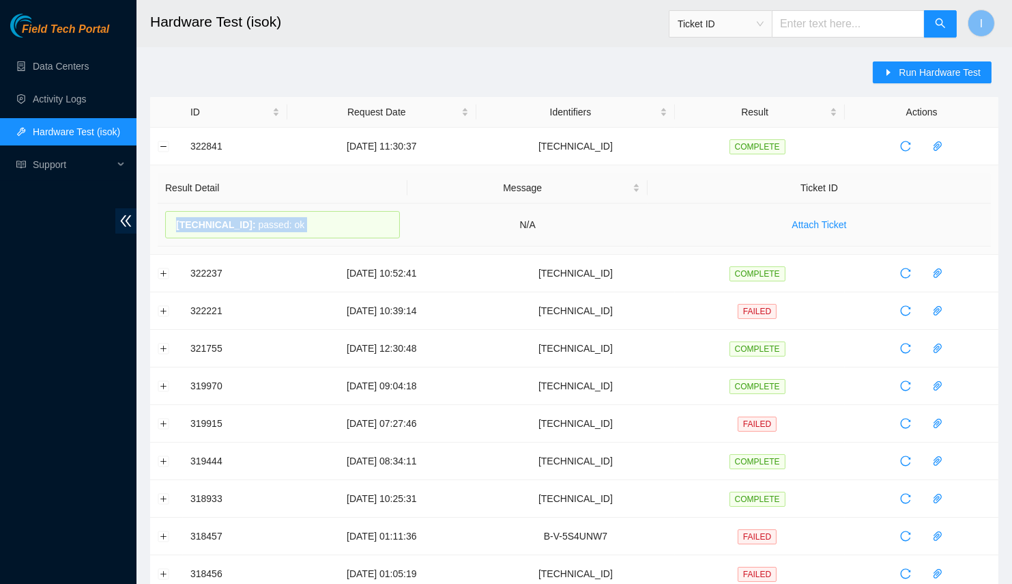
click at [199, 222] on span "23.216.0.80 :" at bounding box center [216, 224] width 80 height 11
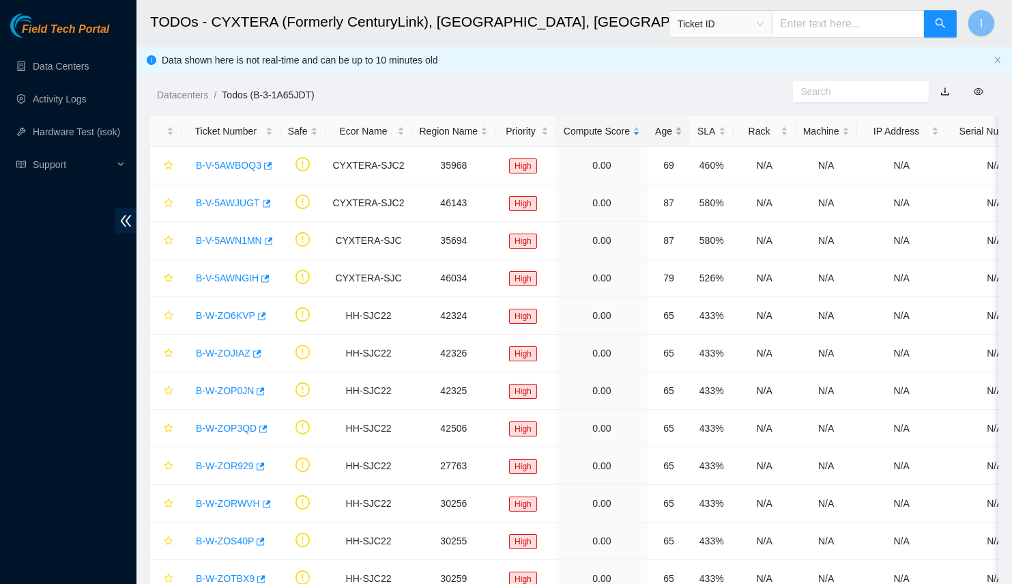
click at [659, 132] on div "Age" at bounding box center [668, 131] width 27 height 15
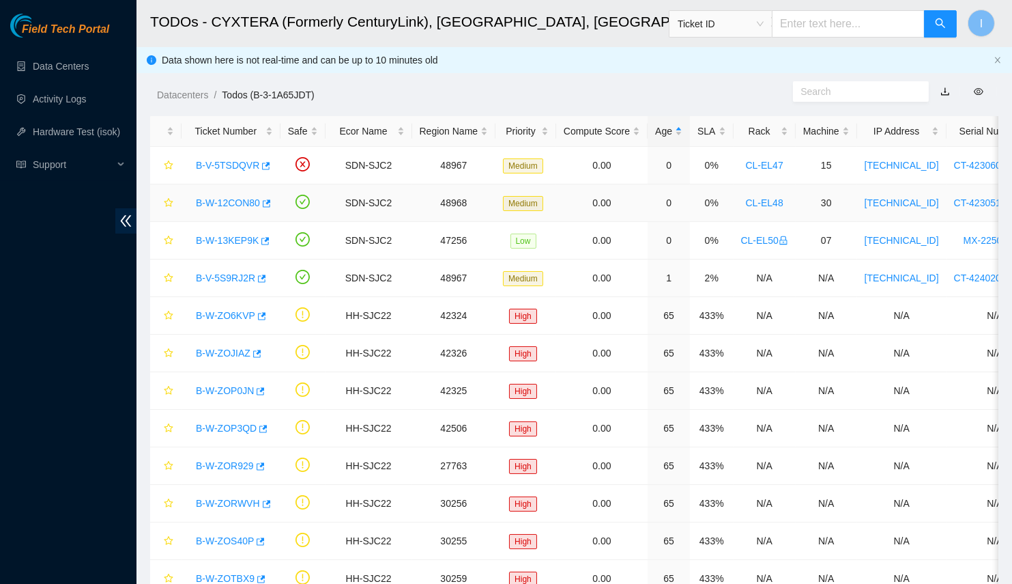
click at [217, 205] on link "B-W-12CON80" at bounding box center [228, 202] width 64 height 11
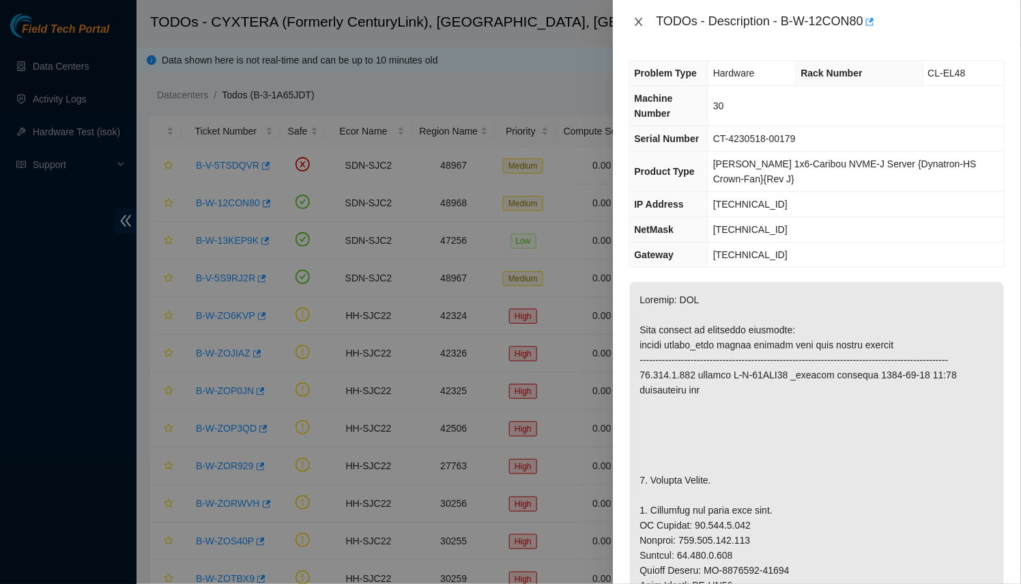
click at [631, 18] on button "Close" at bounding box center [638, 22] width 19 height 13
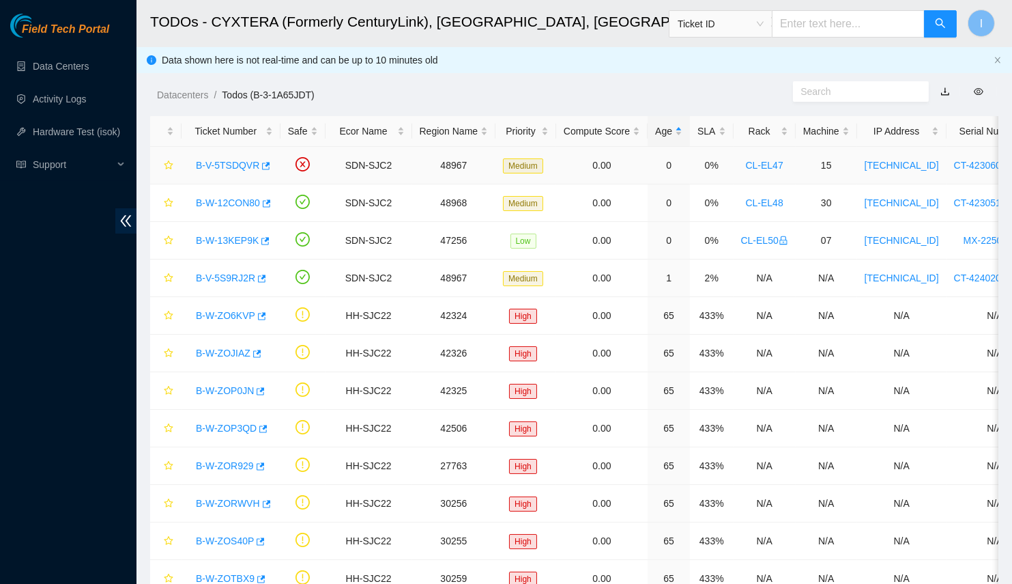
click at [222, 169] on link "B-V-5TSDQVR" at bounding box center [227, 165] width 63 height 11
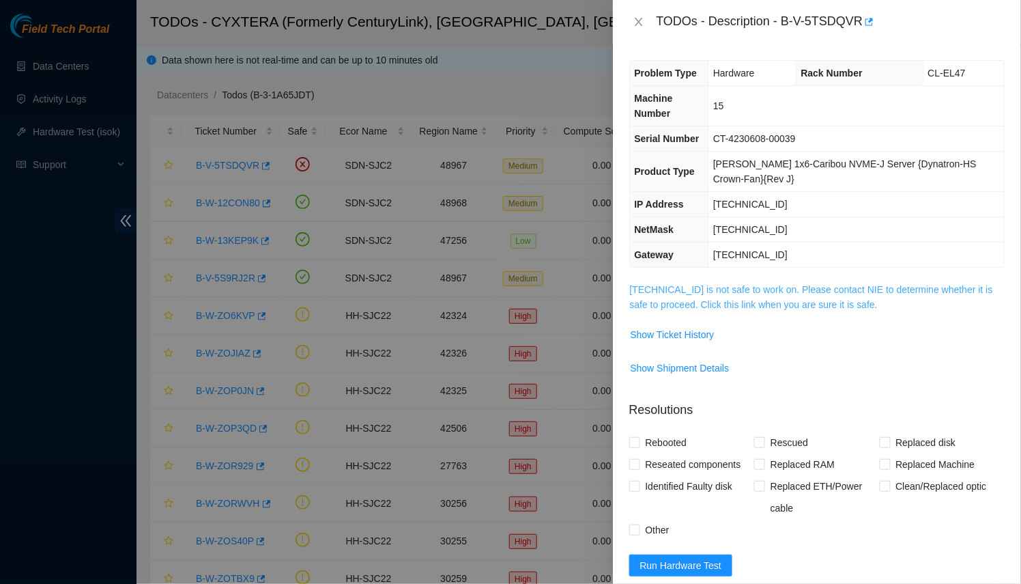
click at [696, 297] on link "23.216.0.82 is not safe to work on. Please contact NIE to determine whether it …" at bounding box center [811, 297] width 363 height 26
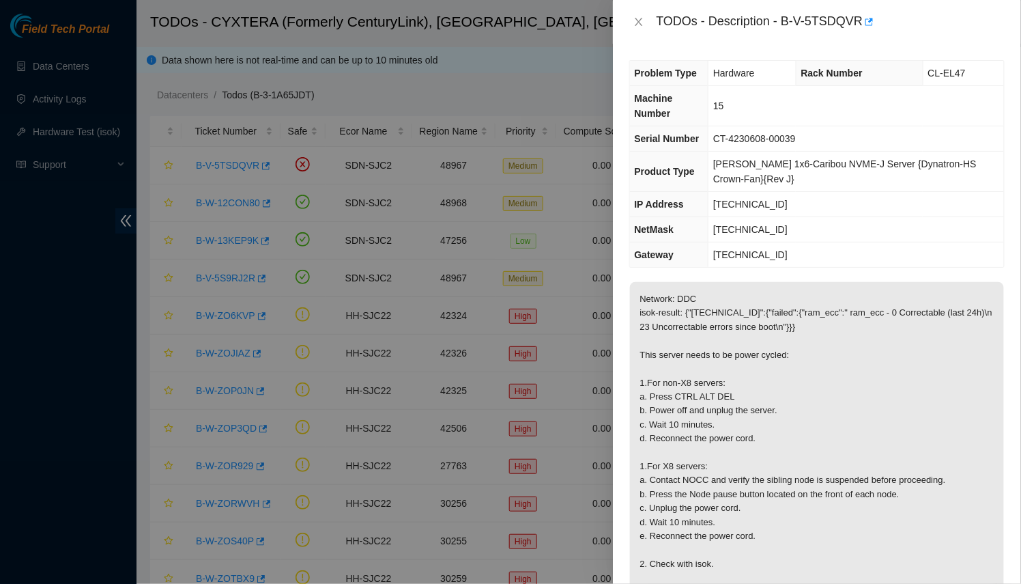
click at [810, 19] on div "TODOs - Description - B-V-5TSDQVR" at bounding box center [831, 22] width 348 height 22
drag, startPoint x: 810, startPoint y: 19, endPoint x: 786, endPoint y: 23, distance: 24.1
click at [786, 23] on div "TODOs - Description - B-V-5TSDQVR" at bounding box center [831, 22] width 348 height 22
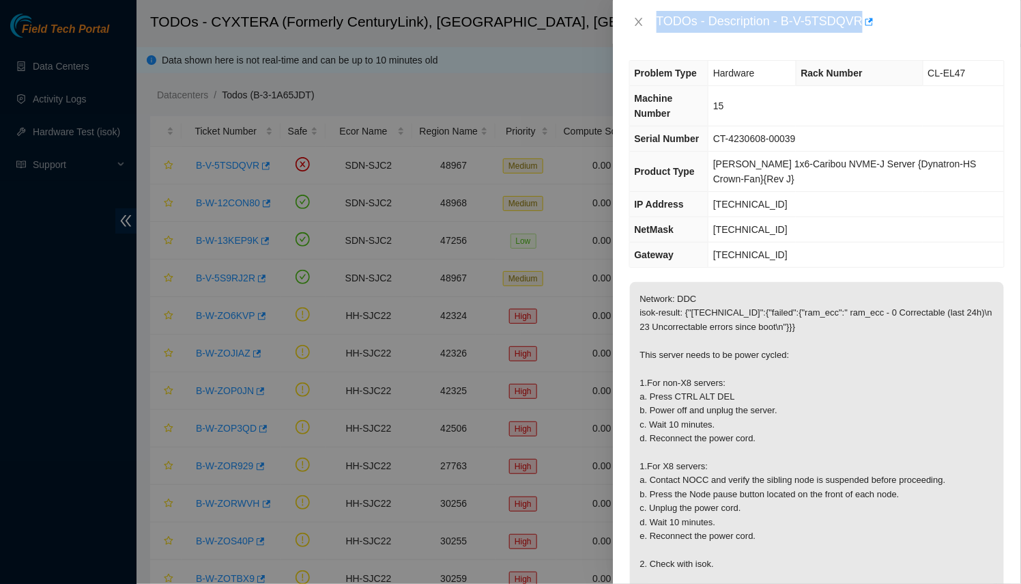
click at [784, 19] on div "TODOs - Description - B-V-5TSDQVR" at bounding box center [831, 22] width 348 height 22
drag, startPoint x: 784, startPoint y: 24, endPoint x: 859, endPoint y: 18, distance: 74.6
click at [859, 18] on div "TODOs - Description - B-V-5TSDQVR" at bounding box center [831, 22] width 348 height 22
copy div "B-V-5TSDQVR"
click at [490, 121] on div at bounding box center [510, 292] width 1021 height 584
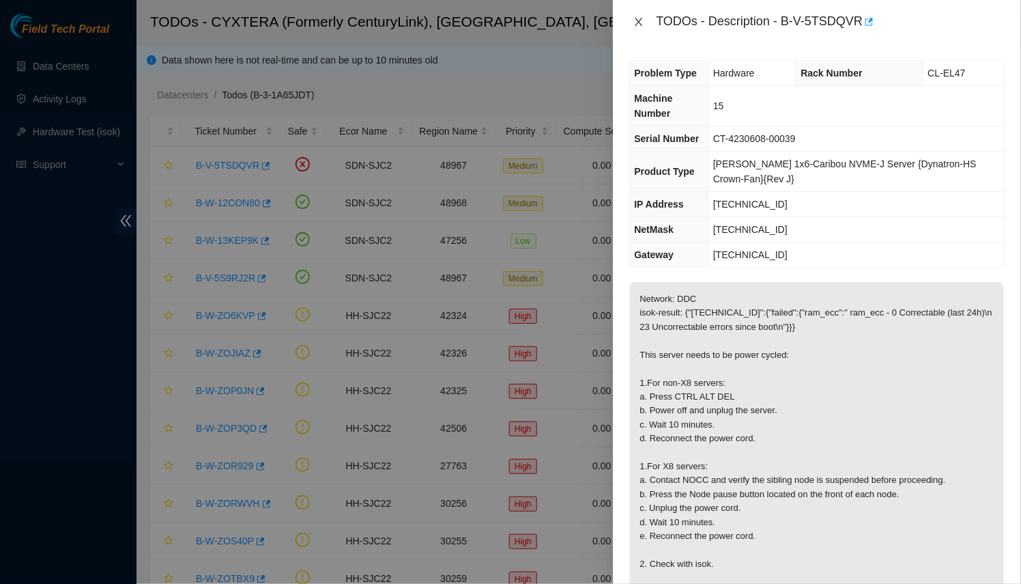
click at [641, 27] on button "Close" at bounding box center [638, 22] width 19 height 13
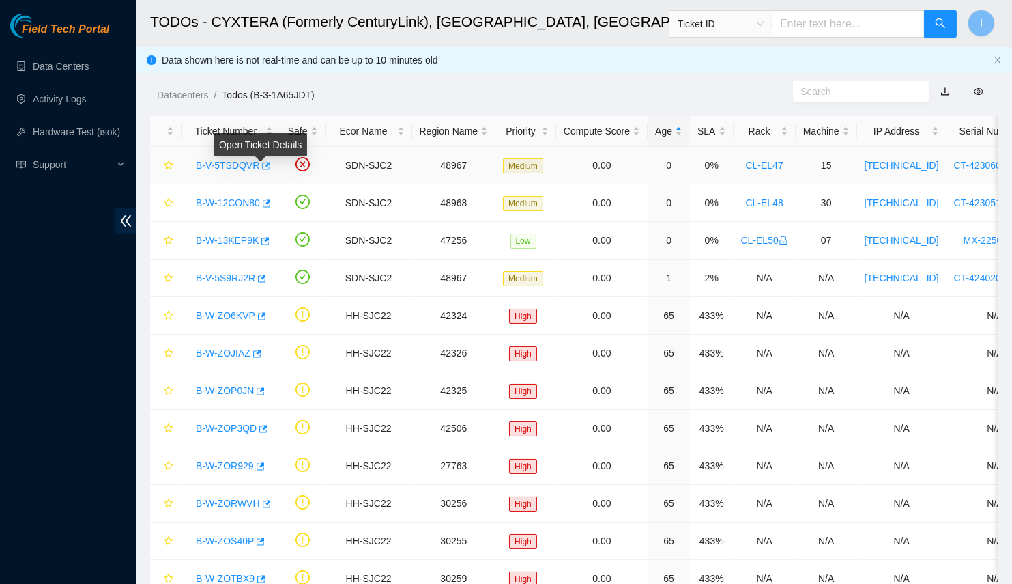
click at [260, 169] on icon "button" at bounding box center [265, 166] width 10 height 10
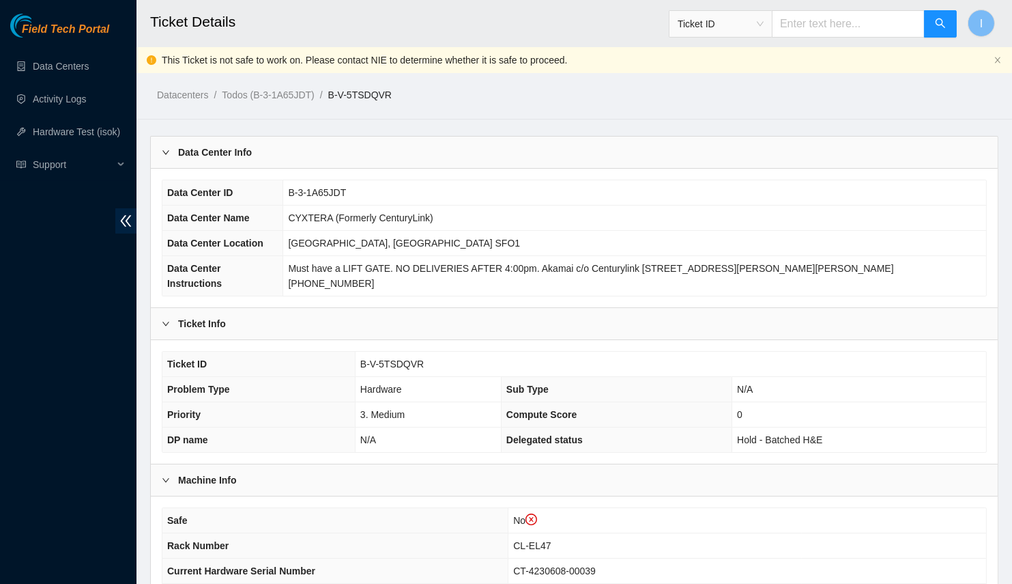
click at [267, 160] on div "Data Center Info" at bounding box center [574, 152] width 847 height 31
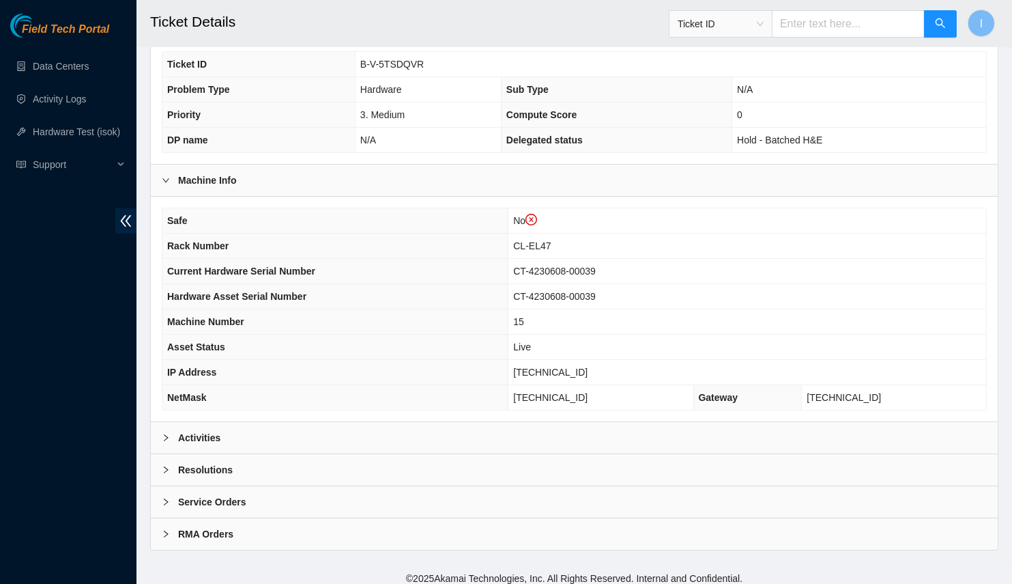
click at [263, 431] on div "Activities" at bounding box center [574, 437] width 847 height 31
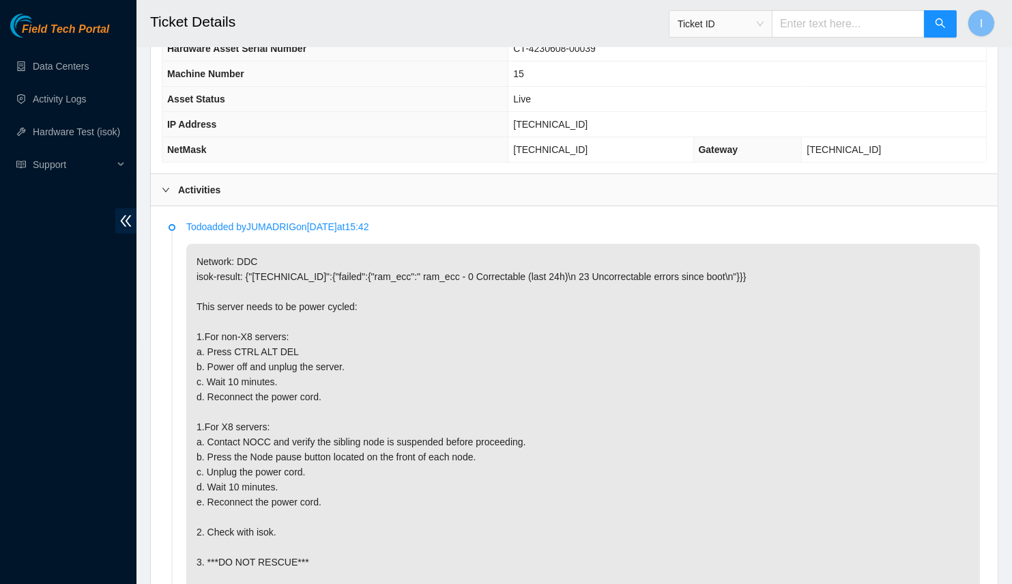
scroll to position [595, 0]
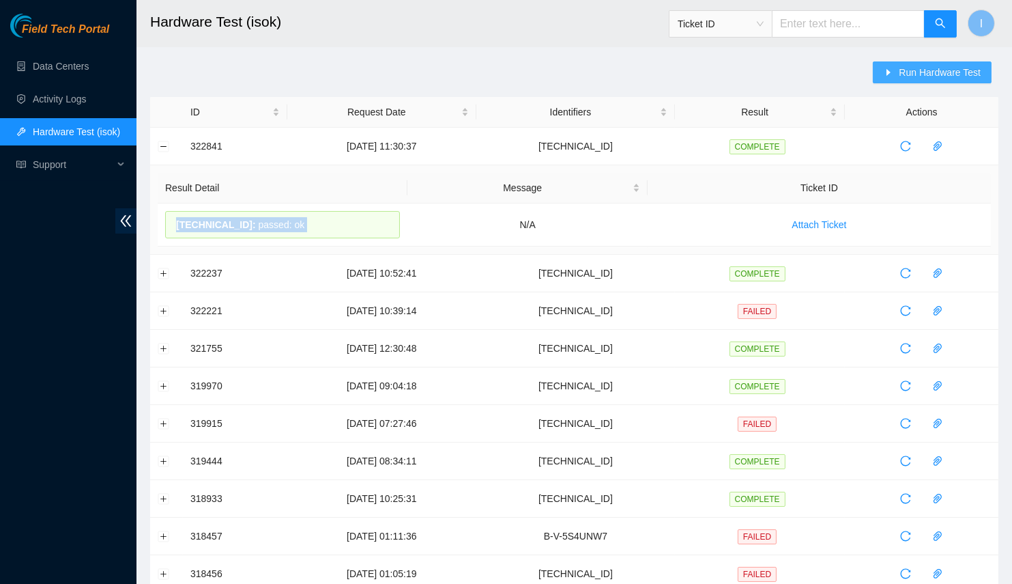
click at [911, 81] on button "Run Hardware Test" at bounding box center [932, 72] width 119 height 22
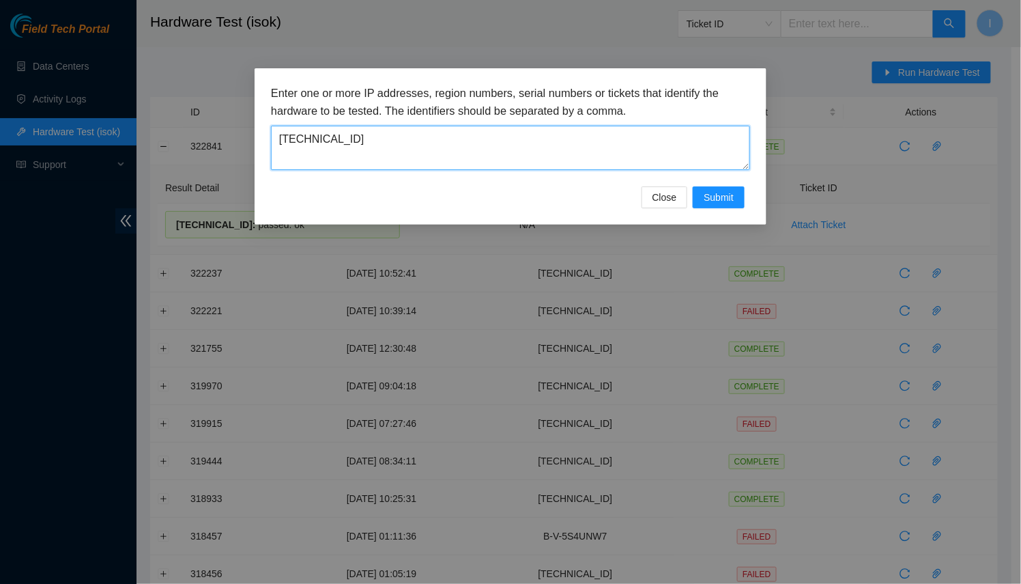
click at [525, 148] on textarea "[TECHNICAL_ID]" at bounding box center [510, 148] width 479 height 44
paste textarea "4.94.74"
type textarea "[TECHNICAL_ID]"
click at [708, 192] on span "Submit" at bounding box center [719, 197] width 30 height 15
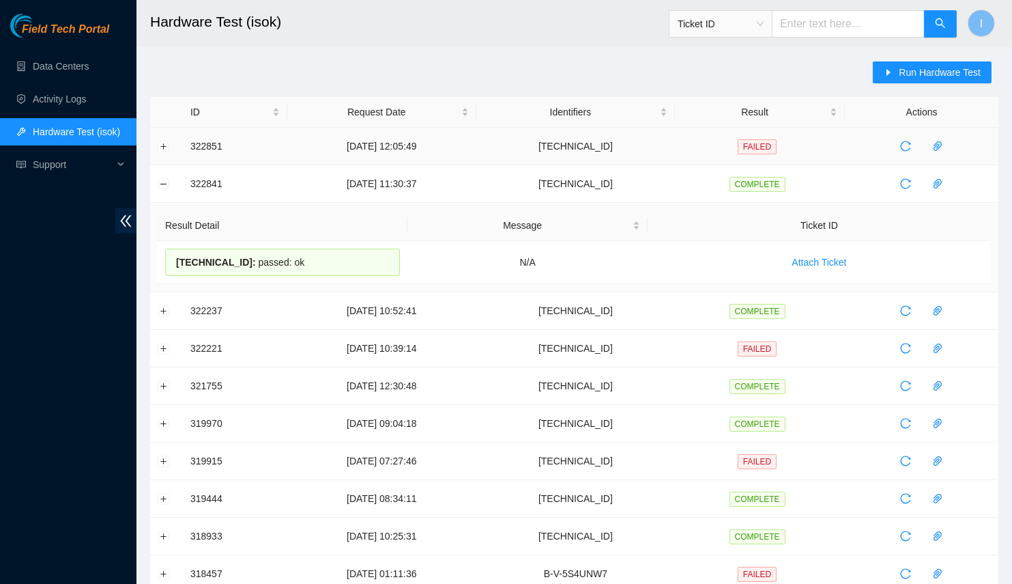
click at [156, 143] on td at bounding box center [166, 147] width 33 height 38
click at [156, 144] on td at bounding box center [166, 147] width 33 height 38
click at [158, 145] on button "Expand row" at bounding box center [163, 146] width 11 height 11
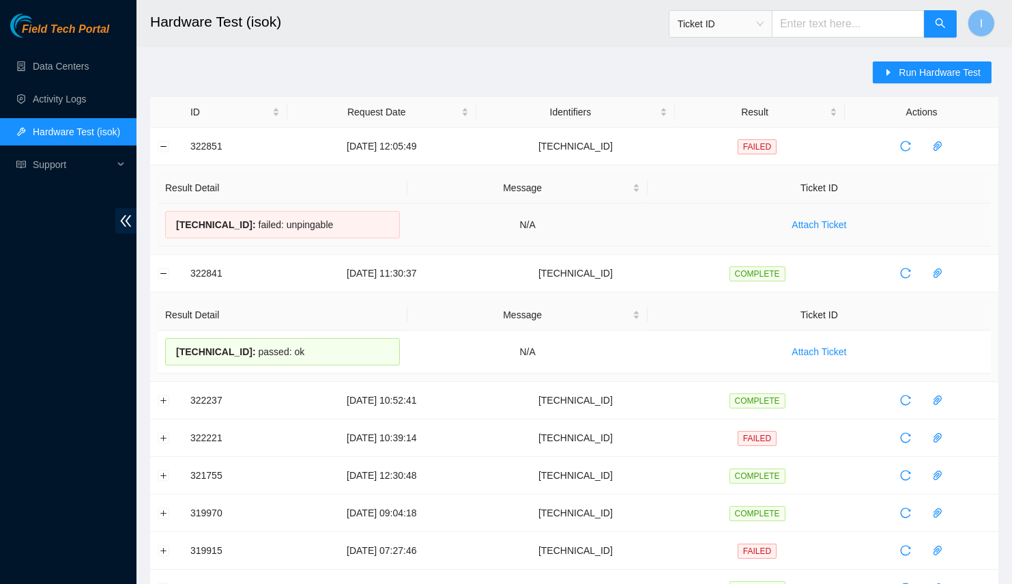
click at [275, 220] on div "[TECHNICAL_ID] : failed: unpingable" at bounding box center [282, 224] width 235 height 27
click at [192, 229] on div "[TECHNICAL_ID] : failed: unpingable" at bounding box center [282, 224] width 235 height 27
click at [199, 219] on span "[TECHNICAL_ID] :" at bounding box center [216, 224] width 80 height 11
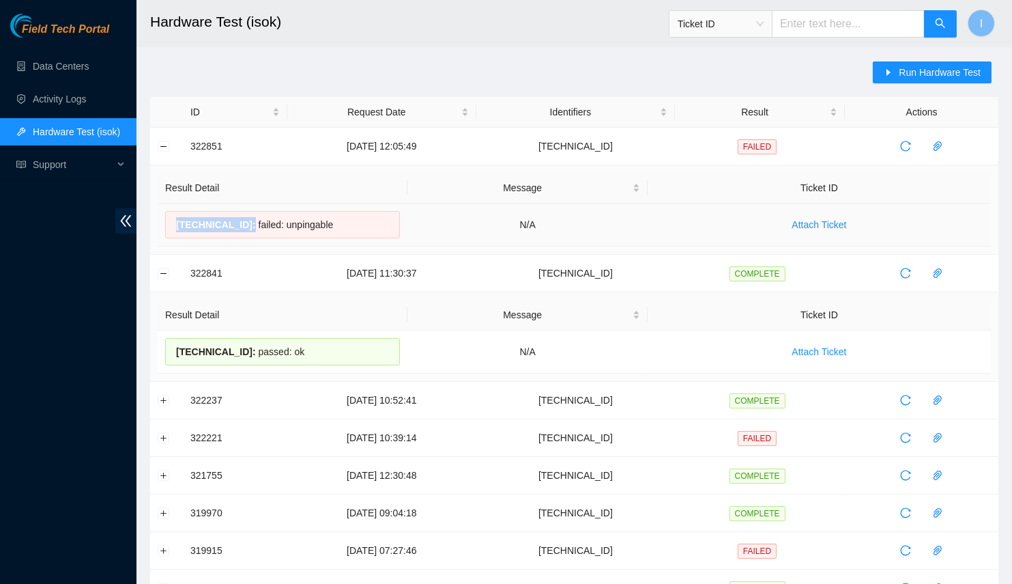
click at [199, 219] on span "[TECHNICAL_ID] :" at bounding box center [216, 224] width 80 height 11
copy span "[TECHNICAL_ID]"
click at [883, 72] on button "Run Hardware Test" at bounding box center [932, 72] width 119 height 22
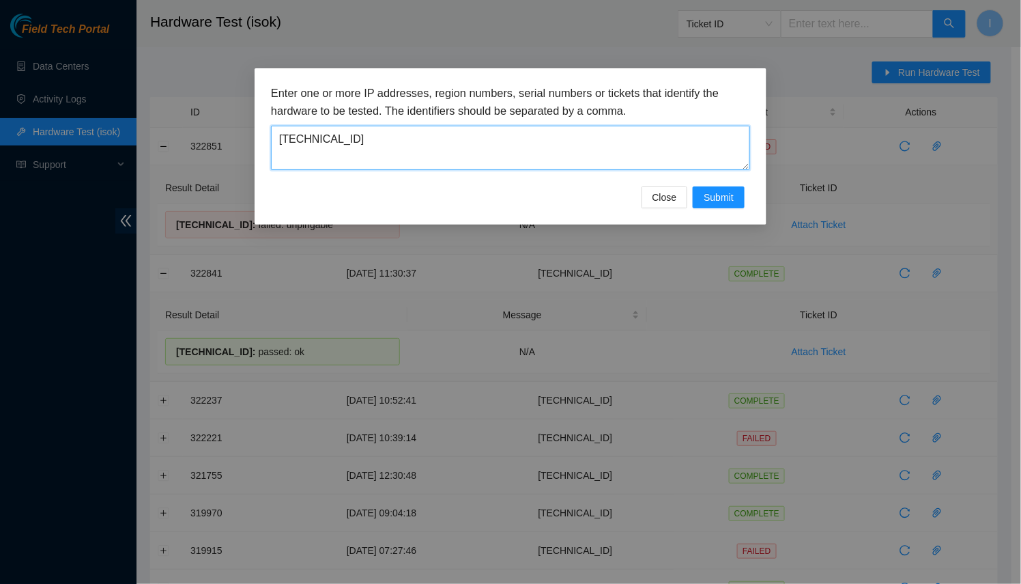
click at [561, 143] on textarea "[TECHNICAL_ID]" at bounding box center [510, 148] width 479 height 44
click at [740, 188] on button "Submit" at bounding box center [719, 197] width 52 height 22
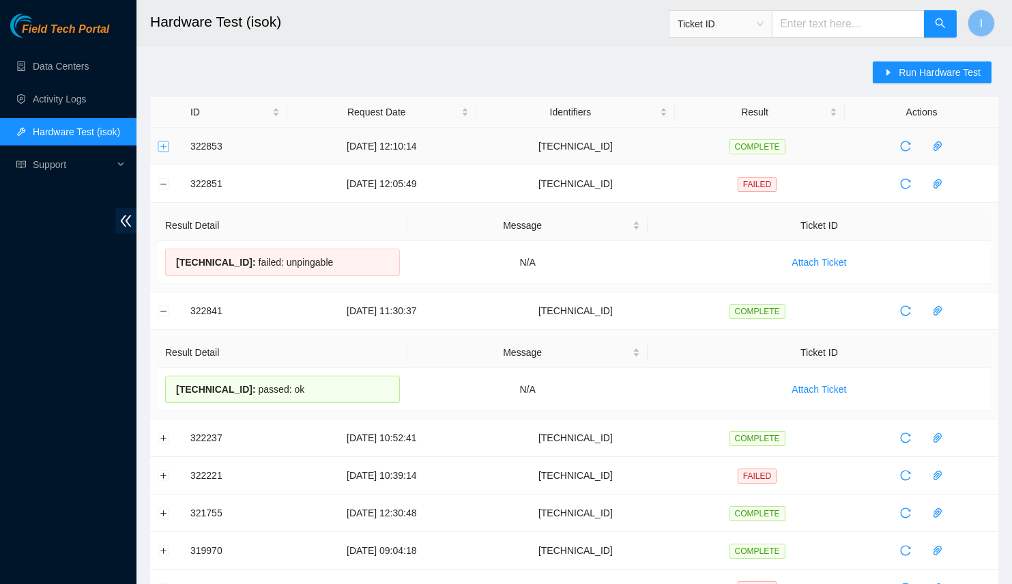
click at [162, 147] on button "Expand row" at bounding box center [163, 146] width 11 height 11
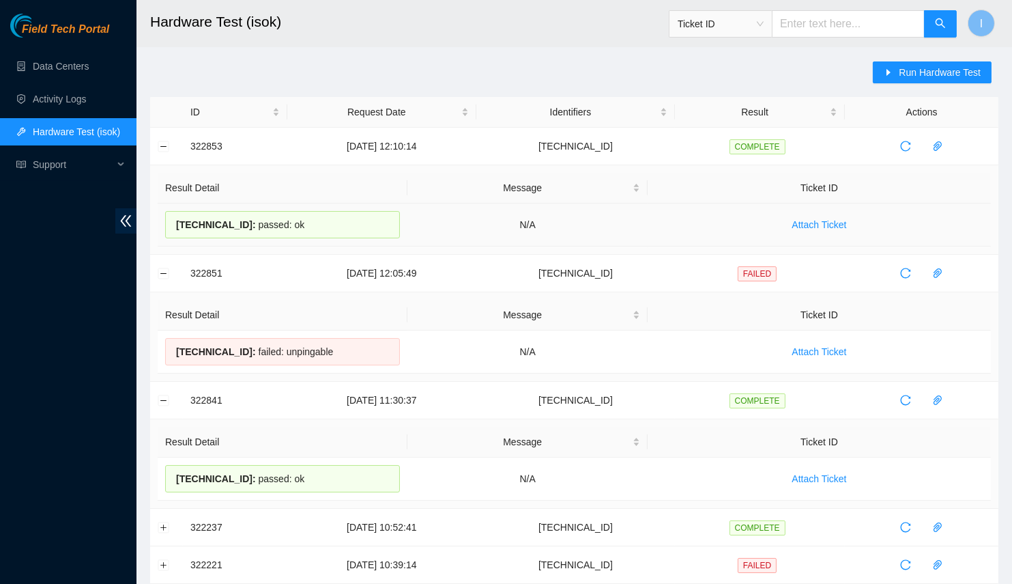
drag, startPoint x: 226, startPoint y: 223, endPoint x: 166, endPoint y: 226, distance: 60.1
click at [166, 226] on div "[TECHNICAL_ID] : passed: ok" at bounding box center [282, 224] width 235 height 27
copy div "[TECHNICAL_ID] : passed: ok"
